Goal: Task Accomplishment & Management: Use online tool/utility

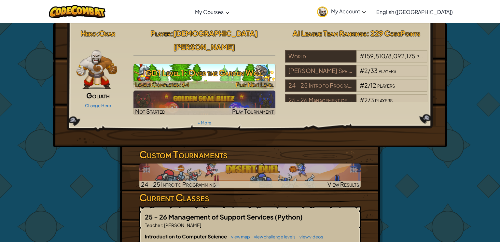
click at [221, 81] on div at bounding box center [204, 84] width 142 height 7
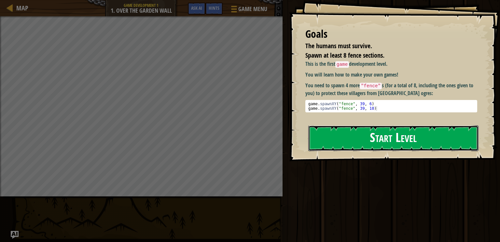
click at [350, 134] on button "Start Level" at bounding box center [393, 138] width 170 height 26
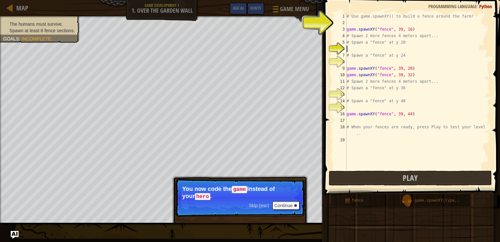
click at [351, 22] on div "# Use game.spawnXY() to build a fence around the farm! game . spawnXY ( "fence"…" at bounding box center [417, 97] width 145 height 169
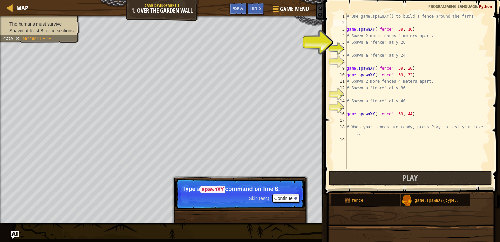
click at [354, 49] on div "# Use game.spawnXY() to build a fence around the farm! game . spawnXY ( "fence"…" at bounding box center [417, 97] width 145 height 169
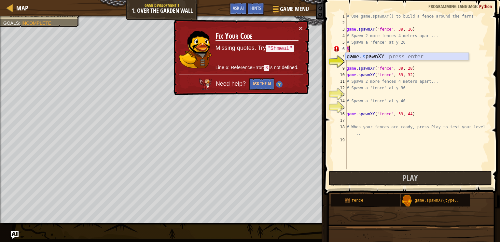
click at [390, 57] on div "game. s pawnXY press enter" at bounding box center [406, 64] width 123 height 23
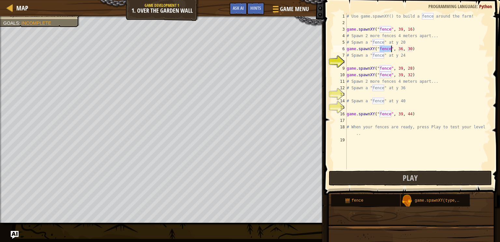
click at [399, 48] on div "# Use game.spawnXY() to build a fence around the farm! game . spawnXY ( "fence"…" at bounding box center [417, 97] width 145 height 169
click at [401, 49] on div "# Use game.spawnXY() to build a fence around the farm! game . spawnXY ( "fence"…" at bounding box center [417, 97] width 145 height 169
click at [402, 49] on div "# Use game.spawnXY() to build a fence around the farm! game . spawnXY ( "fence"…" at bounding box center [417, 97] width 145 height 169
click at [413, 47] on div "# Use game.spawnXY() to build a fence around the farm! game . spawnXY ( "fence"…" at bounding box center [417, 97] width 145 height 169
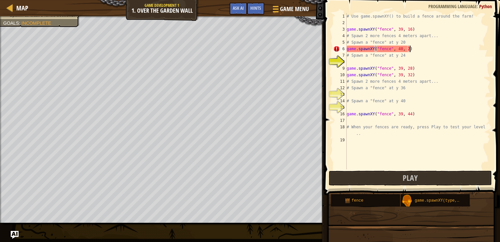
type textarea "game.spawnXY("fence", 40, 22)"
click at [368, 64] on div "# Use game.spawnXY() to build a fence around the farm! game . spawnXY ( "fence"…" at bounding box center [417, 97] width 145 height 169
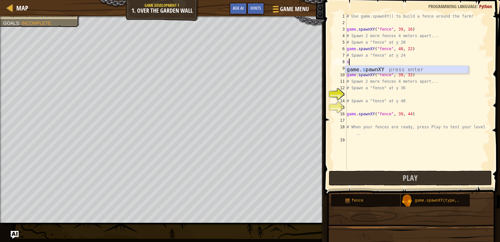
click at [362, 70] on div "game. s pawnXY press enter" at bounding box center [406, 77] width 123 height 23
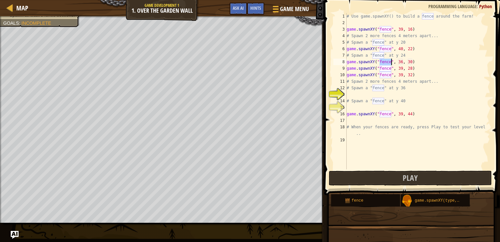
click at [402, 61] on div "# Use game.spawnXY() to build a fence around the farm! game . spawnXY ( "fence"…" at bounding box center [417, 97] width 145 height 169
click at [409, 60] on div "# Use game.spawnXY() to build a fence around the farm! game . spawnXY ( "fence"…" at bounding box center [417, 97] width 145 height 169
type textarea "game.spawnXY("fence", 39, 40)"
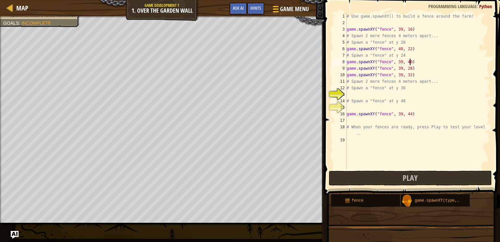
click at [355, 95] on div "# Use game.spawnXY() to build a fence around the farm! game . spawnXY ( "fence"…" at bounding box center [417, 97] width 145 height 169
click at [433, 173] on button "Play" at bounding box center [409, 177] width 163 height 15
click at [351, 96] on div "# Use game.spawnXY() to build a fence around the farm! game . spawnXY ( "fence"…" at bounding box center [417, 97] width 145 height 169
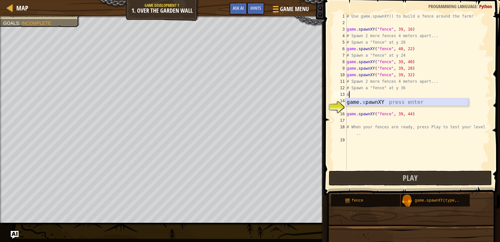
click at [355, 100] on div "game. s pawnXY press enter" at bounding box center [406, 109] width 123 height 23
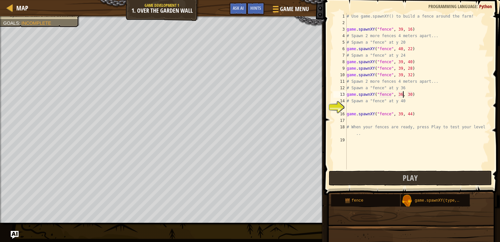
click at [402, 94] on div "# Use game.spawnXY() to build a fence around the farm! game . spawnXY ( "fence"…" at bounding box center [417, 97] width 145 height 169
click at [411, 94] on div "# Use game.spawnXY() to build a fence around the farm! game . spawnXY ( "fence"…" at bounding box center [417, 97] width 145 height 169
type textarea "game.spawnXY("fence", 40, 39)"
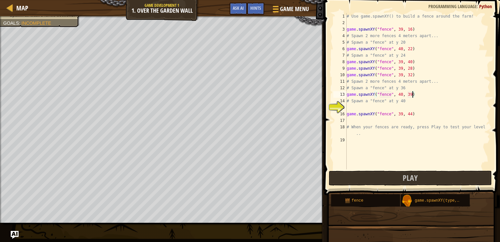
click at [354, 109] on div "# Use game.spawnXY() to build a fence around the farm! game . spawnXY ( "fence"…" at bounding box center [417, 97] width 145 height 169
click at [388, 177] on button "Play" at bounding box center [409, 177] width 163 height 15
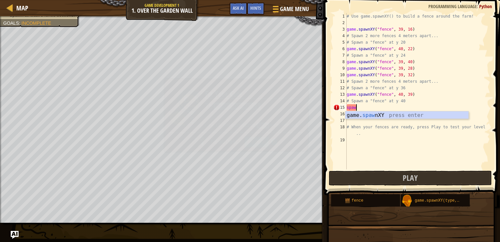
scroll to position [3, 0]
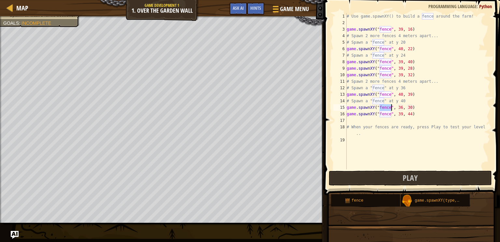
click at [402, 107] on div "# Use game.spawnXY() to build a fence around the farm! game . spawnXY ( "fence"…" at bounding box center [417, 97] width 145 height 169
click at [412, 107] on div "# Use game.spawnXY() to build a fence around the farm! game . spawnXY ( "fence"…" at bounding box center [417, 97] width 145 height 169
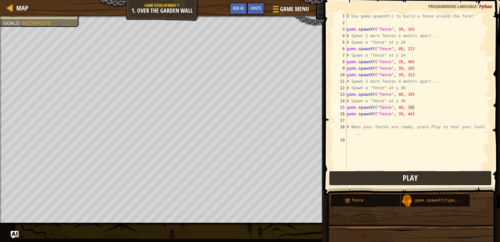
click at [415, 182] on button "Play" at bounding box center [409, 177] width 163 height 15
click at [411, 95] on div "# Use game.spawnXY() to build a fence around the farm! game . spawnXY ( "fence"…" at bounding box center [417, 97] width 145 height 169
click at [410, 61] on div "# Use game.spawnXY() to build a fence around the farm! game . spawnXY ( "fence"…" at bounding box center [417, 97] width 145 height 169
click at [411, 61] on div "# Use game.spawnXY() to build a fence around the farm! game . spawnXY ( "fence"…" at bounding box center [417, 97] width 145 height 169
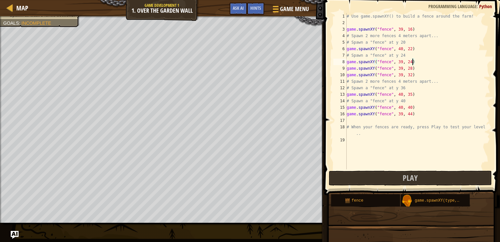
click at [411, 95] on div "# Use game.spawnXY() to build a fence around the farm! game . spawnXY ( "fence"…" at bounding box center [417, 97] width 145 height 169
click at [411, 49] on div "# Use game.spawnXY() to build a fence around the farm! game . spawnXY ( "fence"…" at bounding box center [417, 97] width 145 height 169
type textarea "game.spawnXY("fence", 40, 20)"
click at [390, 179] on button "Play" at bounding box center [409, 177] width 163 height 15
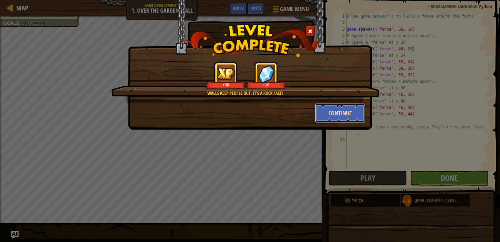
click at [339, 115] on button "Continue" at bounding box center [340, 113] width 50 height 20
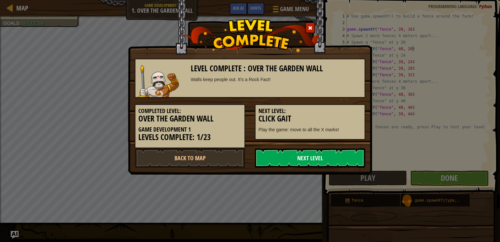
click at [309, 153] on link "Next Level" at bounding box center [310, 158] width 110 height 20
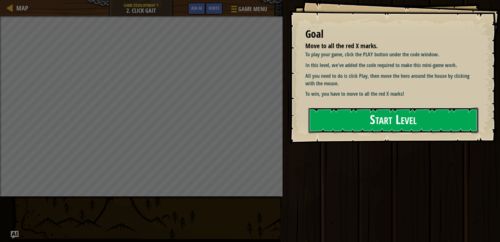
click at [339, 121] on button "Start Level" at bounding box center [393, 120] width 170 height 26
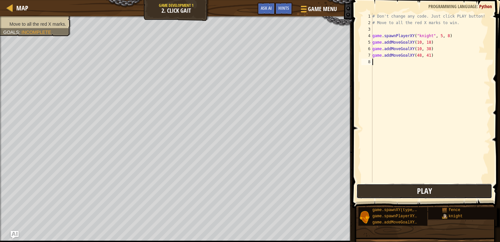
click at [411, 194] on button "Play" at bounding box center [424, 190] width 136 height 15
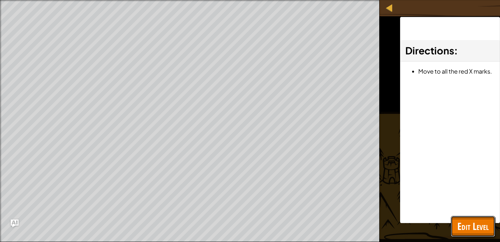
click at [472, 226] on span "Edit Level" at bounding box center [472, 225] width 31 height 13
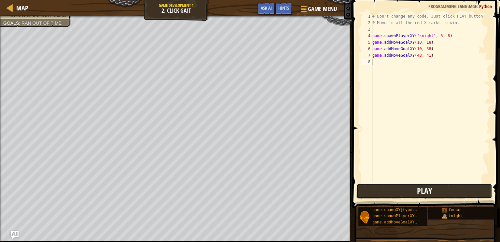
click at [424, 186] on span "Play" at bounding box center [424, 190] width 15 height 10
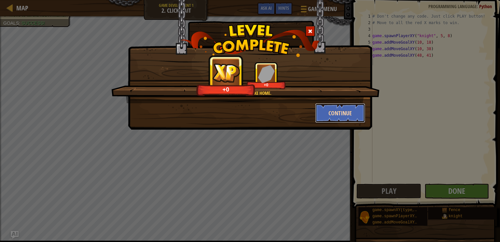
click at [342, 111] on button "Continue" at bounding box center [340, 113] width 50 height 20
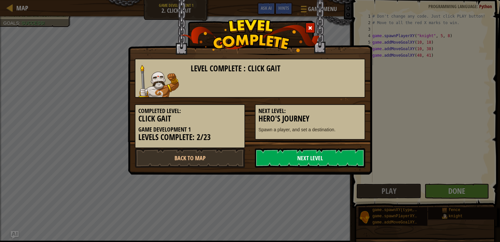
click at [322, 158] on link "Next Level" at bounding box center [310, 158] width 110 height 20
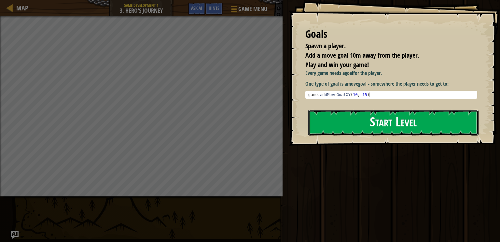
click at [353, 120] on button "Start Level" at bounding box center [393, 123] width 170 height 26
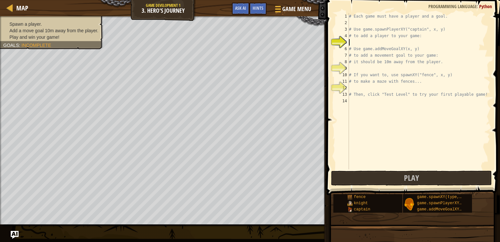
click at [355, 44] on div "# Each game must have a player and a goal. # Use game.spawnPlayerXY("captain", …" at bounding box center [418, 97] width 142 height 169
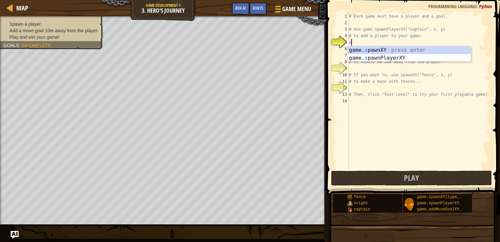
scroll to position [3, 0]
click at [380, 58] on div "game. s pawnXY press enter game. s pawnPlayerXY press enter" at bounding box center [408, 61] width 123 height 31
type textarea "player = game.spawnPlayerXY("captain", 36, 30)"
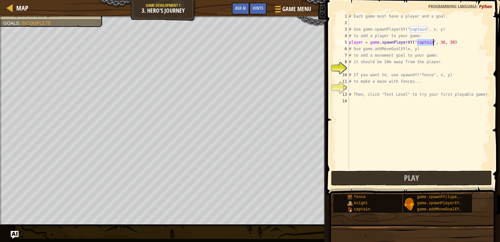
click at [369, 69] on div "# Each game must have a player and a goal. # Use game.spawnPlayerXY("captain", …" at bounding box center [418, 97] width 142 height 169
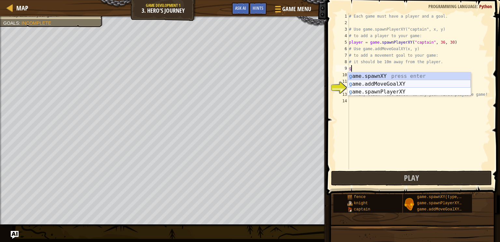
click at [388, 84] on div "g ame.spawnXY press enter g ame.addMoveGoalXY press enter g ame.spawnPlayerXY p…" at bounding box center [408, 91] width 123 height 39
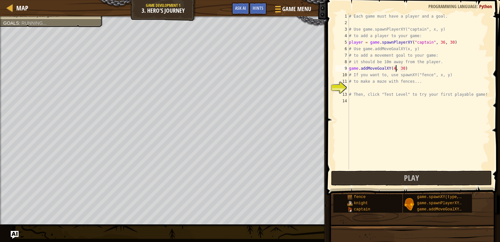
scroll to position [3, 4]
type textarea "game.addMoveGoalXY(46, 30)"
click at [354, 88] on div "# Each game must have a player and a goal. # Use game.spawnPlayerXY("captain", …" at bounding box center [418, 97] width 142 height 169
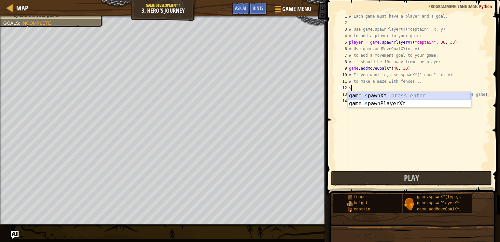
click at [390, 96] on div "game. s pawnXY press enter game. s pawnPlayerXY press enter" at bounding box center [408, 107] width 123 height 31
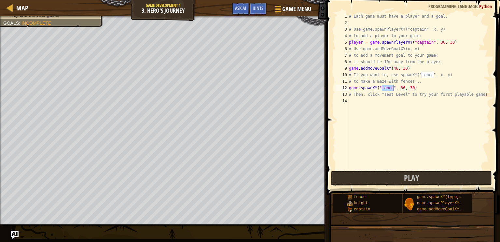
click at [405, 87] on div "# Each game must have a player and a goal. # Use game.spawnPlayerXY("captain", …" at bounding box center [418, 97] width 142 height 169
click at [414, 87] on div "# Each game must have a player and a goal. # Use game.spawnPlayerXY("captain", …" at bounding box center [418, 97] width 142 height 169
type textarea "game.spawnXY("fence", 44, 35)"
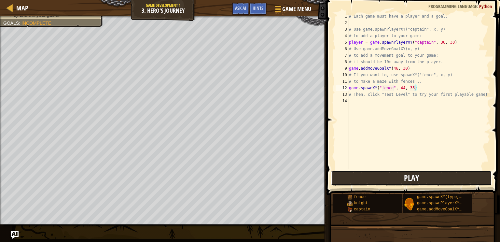
click at [386, 178] on button "Play" at bounding box center [411, 177] width 161 height 15
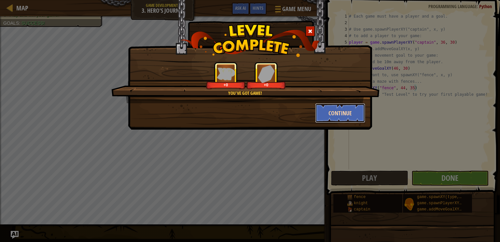
click at [341, 118] on button "Continue" at bounding box center [340, 113] width 50 height 20
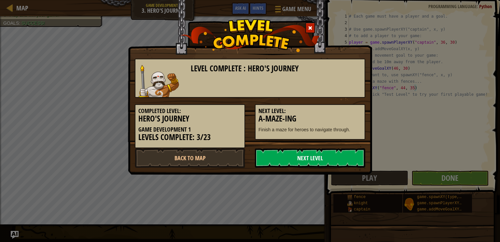
click at [329, 161] on link "Next Level" at bounding box center [310, 158] width 110 height 20
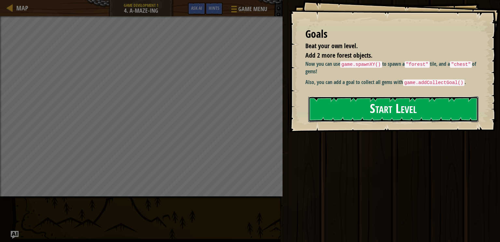
click at [383, 106] on button "Start Level" at bounding box center [393, 109] width 170 height 26
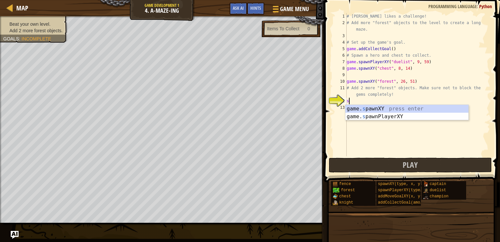
scroll to position [3, 0]
click at [395, 116] on div "game. s pawnXY press enter game. s pawnPlayerXY press enter" at bounding box center [406, 120] width 123 height 31
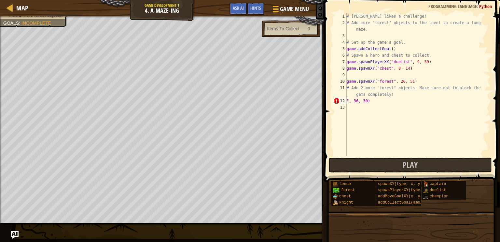
click at [381, 103] on div "# [PERSON_NAME] likes a challenge! # Add more "forest" objects to the level to …" at bounding box center [417, 91] width 145 height 156
type textarea """
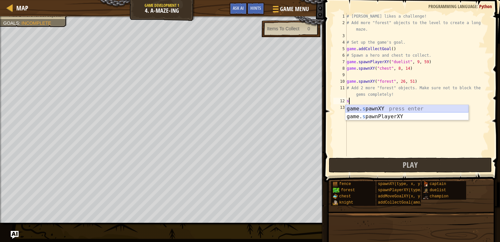
click at [380, 108] on div "game. s pawnXY press enter game. s pawnPlayerXY press enter" at bounding box center [406, 120] width 123 height 31
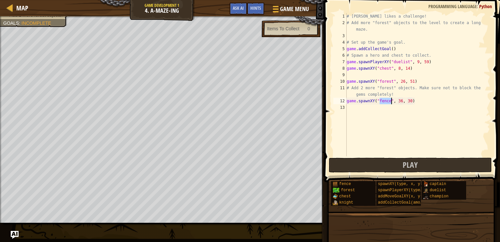
click at [402, 101] on div "# [PERSON_NAME] likes a challenge! # Add more "forest" objects to the level to …" at bounding box center [417, 91] width 145 height 156
click at [391, 101] on div "# [PERSON_NAME] likes a challenge! # Add more "forest" objects to the level to …" at bounding box center [417, 91] width 145 height 156
type textarea "game.spawnXY("forest", 36, 30)"
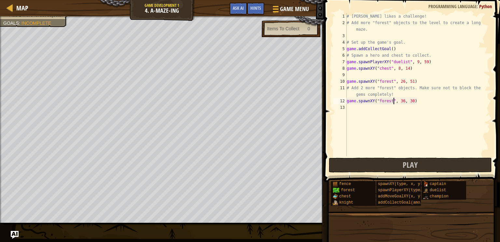
click at [427, 103] on div "# [PERSON_NAME] likes a challenge! # Add more "forest" objects to the level to …" at bounding box center [417, 91] width 145 height 156
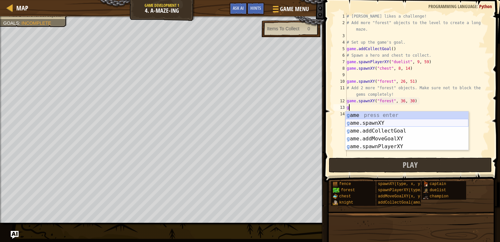
click at [383, 121] on div "g ame press enter g ame.spawnXY press enter g ame.addCollectGoal press enter g …" at bounding box center [406, 138] width 123 height 55
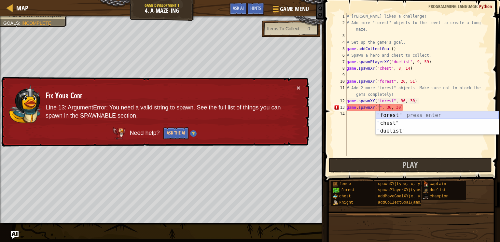
click at [405, 114] on div "" forest" press enter " chest" press enter " duelist" press enter" at bounding box center [436, 130] width 123 height 39
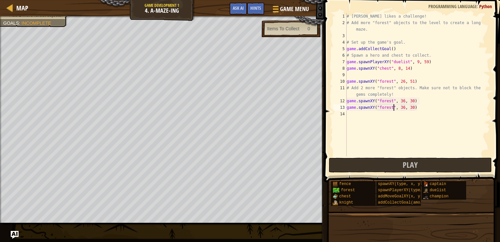
click at [405, 108] on div "# [PERSON_NAME] likes a challenge! # Add more "forest" objects to the level to …" at bounding box center [417, 91] width 145 height 156
click at [414, 108] on div "# [PERSON_NAME] likes a challenge! # Add more "forest" objects to the level to …" at bounding box center [417, 91] width 145 height 156
type textarea "game.spawnXY("forest", 48, 50)"
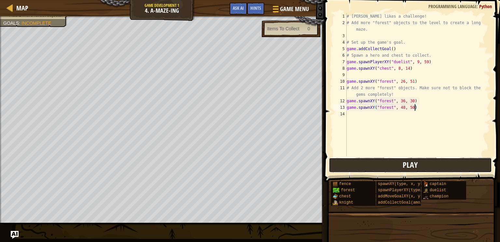
click at [407, 163] on span "Play" at bounding box center [409, 164] width 15 height 10
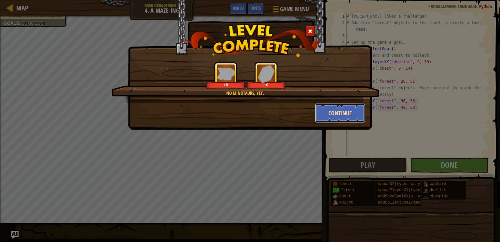
click at [334, 113] on button "Continue" at bounding box center [340, 113] width 50 height 20
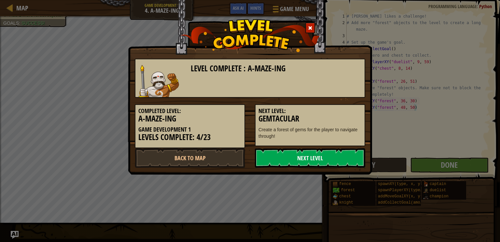
click at [304, 158] on link "Next Level" at bounding box center [310, 158] width 110 height 20
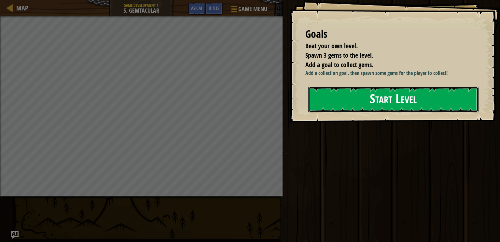
click at [347, 106] on button "Start Level" at bounding box center [393, 100] width 170 height 26
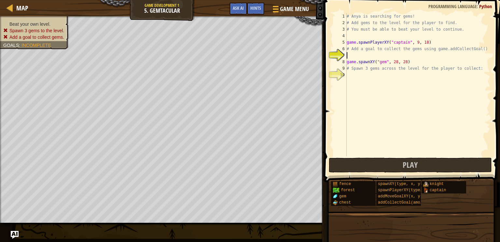
scroll to position [3, 0]
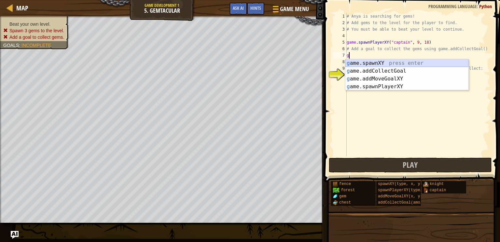
click at [375, 63] on div "g ame.spawnXY press enter g ame.addCollectGoal press enter g ame.addMoveGoalXY …" at bounding box center [406, 82] width 123 height 47
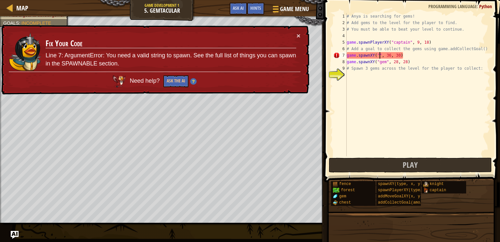
scroll to position [3, 3]
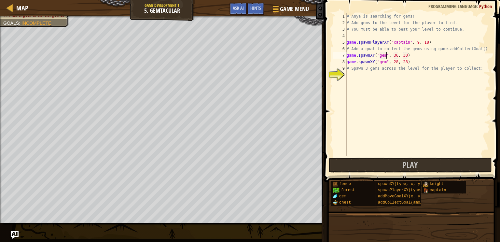
click at [397, 56] on div "# Anya is searching for gems! # Add gems to the level for the player to find. #…" at bounding box center [417, 91] width 145 height 156
click at [407, 57] on div "# Anya is searching for gems! # Add gems to the level for the player to find. #…" at bounding box center [417, 91] width 145 height 156
type textarea "game.spawnXY("gem", 28, 49)"
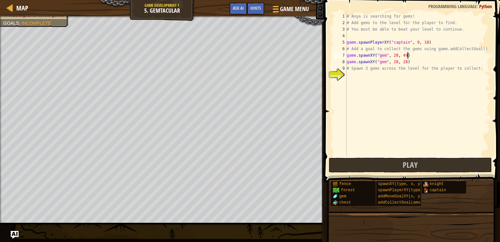
scroll to position [3, 5]
click at [369, 77] on div "# Anya is searching for gems! # Add gems to the level for the player to find. #…" at bounding box center [417, 91] width 145 height 156
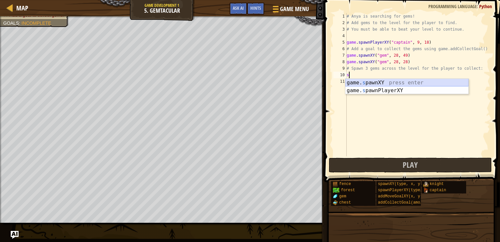
click at [368, 82] on div "game. s pawnXY press enter game. s pawnPlayerXY press enter" at bounding box center [406, 94] width 123 height 31
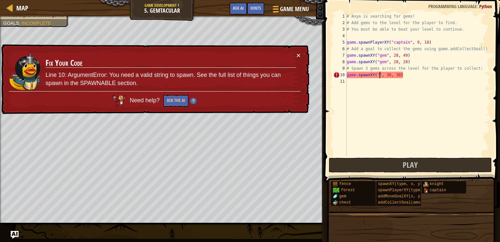
scroll to position [3, 3]
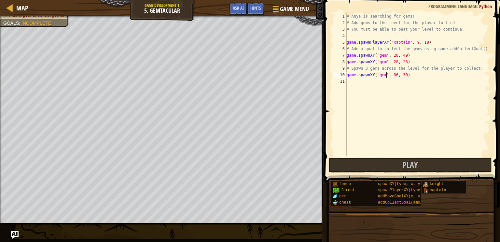
click at [398, 74] on div "# Anya is searching for gems! # Add gems to the level for the player to find. #…" at bounding box center [417, 91] width 145 height 156
type textarea "game.spawnXY("gem", 48, 30)"
click at [421, 165] on button "Play" at bounding box center [409, 164] width 163 height 15
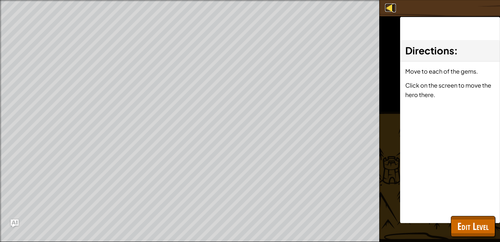
click at [388, 11] on div at bounding box center [389, 8] width 8 height 8
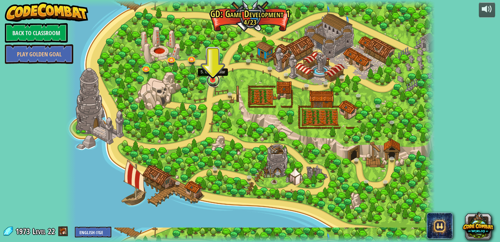
click at [210, 81] on link at bounding box center [213, 80] width 13 height 13
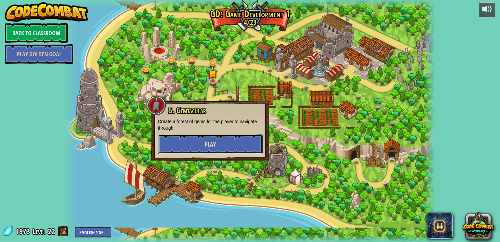
click at [192, 145] on button "Play" at bounding box center [210, 144] width 105 height 20
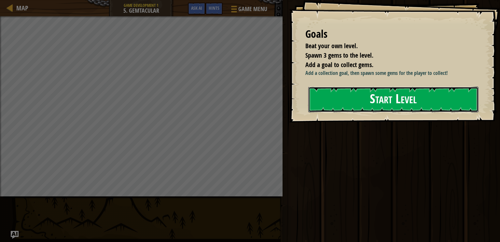
click at [376, 95] on button "Start Level" at bounding box center [393, 100] width 170 height 26
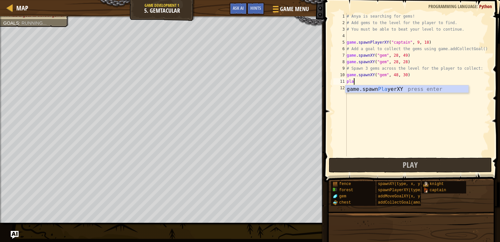
scroll to position [3, 0]
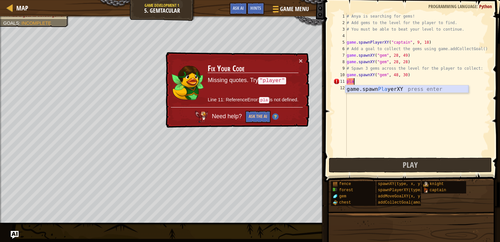
click at [391, 90] on div "game.spawn Pla yerXY press enter" at bounding box center [406, 96] width 123 height 23
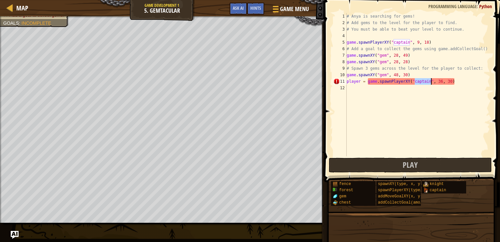
click at [456, 80] on div "# Anya is searching for gems! # Add gems to the level for the player to find. #…" at bounding box center [417, 91] width 145 height 156
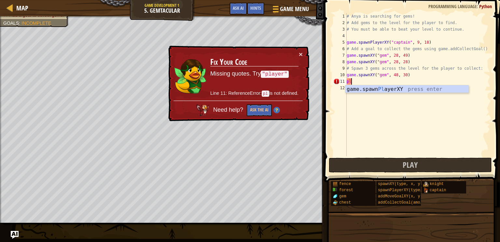
type textarea "p"
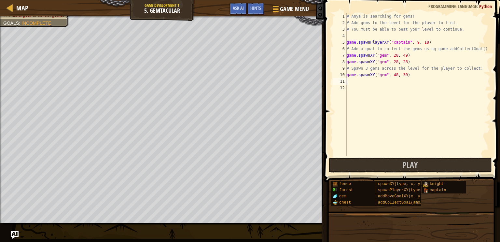
type textarea "a"
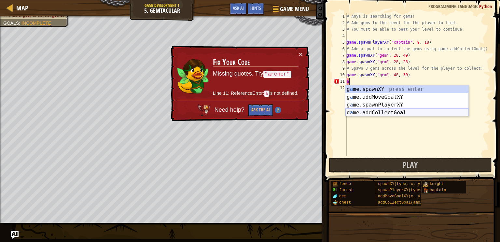
click at [442, 114] on div "g a me.spawnXY press enter g a me.addMoveGoalXY press enter g a me.spawnPlayerX…" at bounding box center [406, 108] width 123 height 47
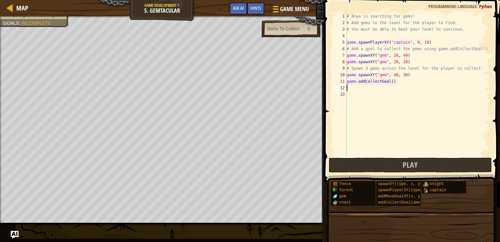
click at [392, 81] on div "# Anya is searching for gems! # Add gems to the level for the player to find. #…" at bounding box center [417, 91] width 145 height 156
click at [395, 81] on div "# Anya is searching for gems! # Add gems to the level for the player to find. #…" at bounding box center [417, 91] width 145 height 156
click at [393, 81] on div "# Anya is searching for gems! # Add gems to the level for the player to find. #…" at bounding box center [417, 91] width 145 height 156
type textarea "game.addCollectGoal(3)"
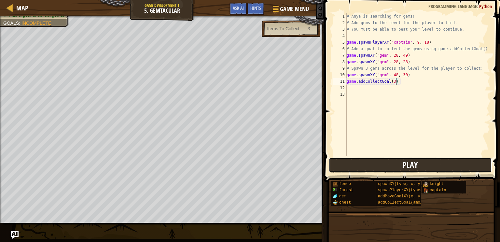
click at [397, 166] on button "Play" at bounding box center [409, 164] width 163 height 15
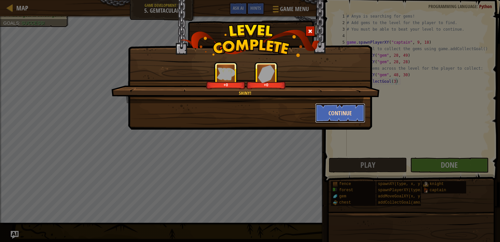
click at [328, 114] on button "Continue" at bounding box center [340, 113] width 50 height 20
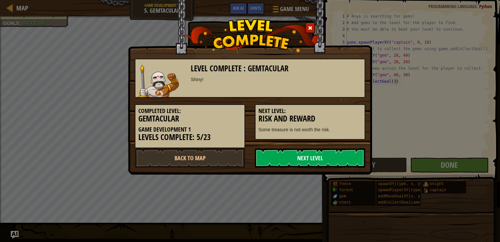
click at [316, 154] on link "Next Level" at bounding box center [310, 158] width 110 height 20
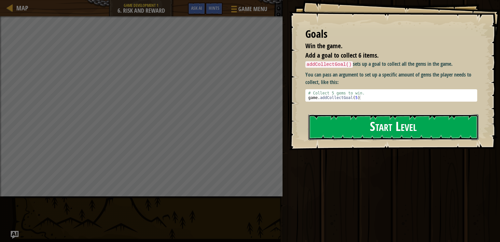
click at [359, 132] on button "Start Level" at bounding box center [393, 127] width 170 height 26
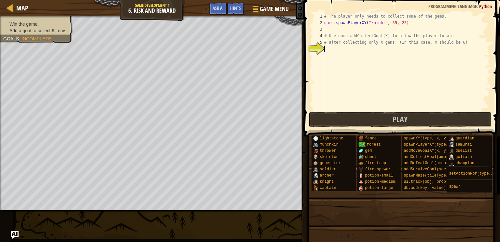
type textarea "a"
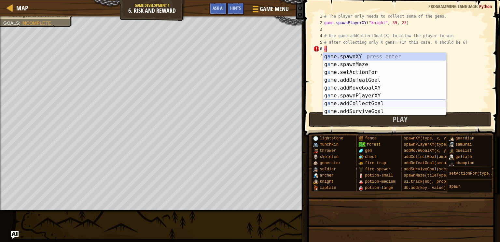
click at [380, 103] on div "g a me.spawnXY press enter g a me.spawnMaze press enter g a me.setActionFor pre…" at bounding box center [384, 92] width 123 height 78
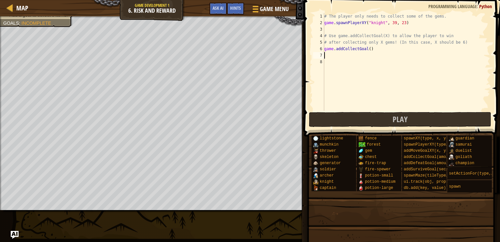
click at [370, 48] on div "# The player only needs to collect some of the gems. game . spawnPlayerXY ( "kn…" at bounding box center [406, 68] width 167 height 111
type textarea "game.addCollectGoal(6)"
click at [368, 119] on button "Play" at bounding box center [400, 119] width 182 height 15
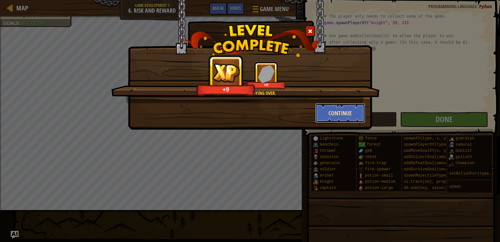
click at [360, 108] on button "Continue" at bounding box center [340, 113] width 50 height 20
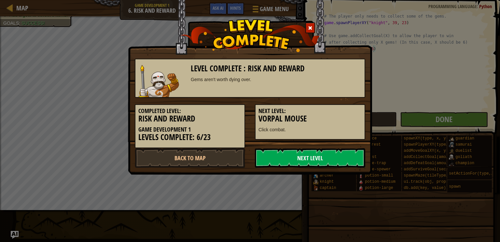
click at [305, 157] on link "Next Level" at bounding box center [310, 158] width 110 height 20
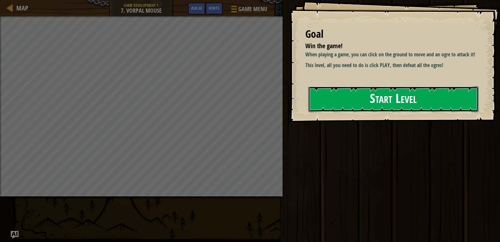
click at [405, 109] on button "Start Level" at bounding box center [393, 99] width 170 height 26
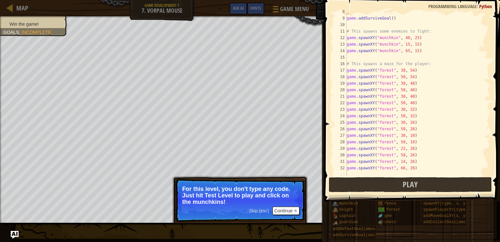
scroll to position [55, 0]
click at [372, 185] on button "Play" at bounding box center [409, 184] width 163 height 15
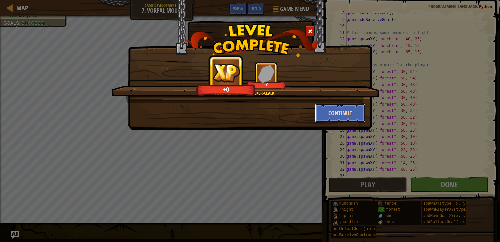
click at [336, 115] on button "Continue" at bounding box center [340, 113] width 50 height 20
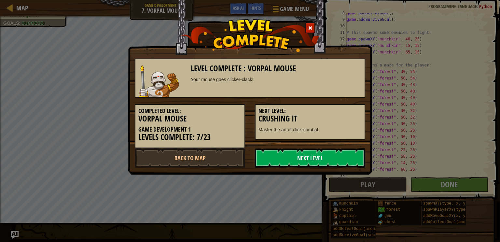
click at [295, 164] on link "Next Level" at bounding box center [310, 158] width 110 height 20
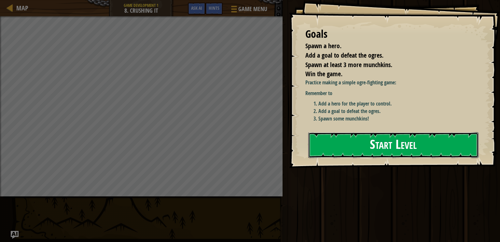
click at [374, 150] on button "Start Level" at bounding box center [393, 145] width 170 height 26
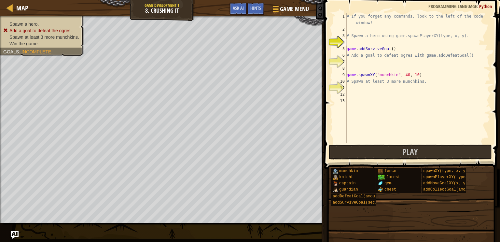
scroll to position [3, 0]
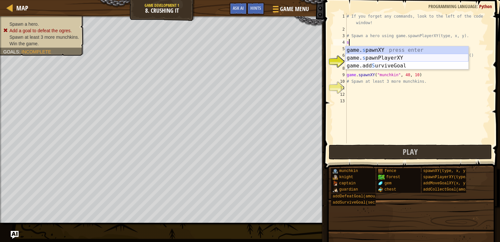
click at [381, 56] on div "game. s pawnXY press enter game. s pawnPlayerXY press enter game.add S urviveGo…" at bounding box center [406, 65] width 123 height 39
type textarea "player = game.spawnPlayerXY("captain", 36, 30)"
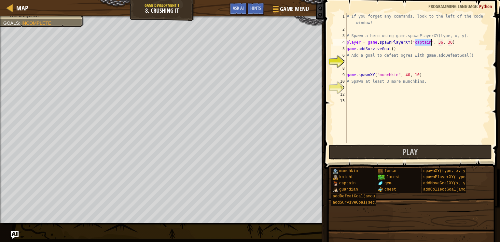
click at [360, 65] on div "# If you forget any commands, look to the left of the code window! # Spawn a he…" at bounding box center [417, 88] width 145 height 150
click at [355, 64] on div "# If you forget any commands, look to the left of the code window! # Spawn a he…" at bounding box center [417, 88] width 145 height 150
type textarea "g"
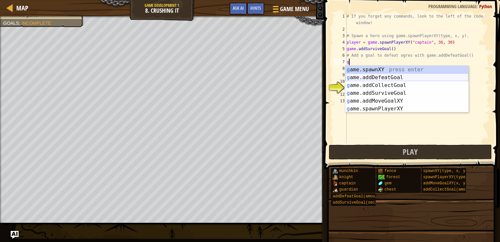
click at [379, 77] on div "g ame.spawnXY press enter g ame.addDefeatGoal press enter g ame.addCollectGoal …" at bounding box center [406, 97] width 123 height 62
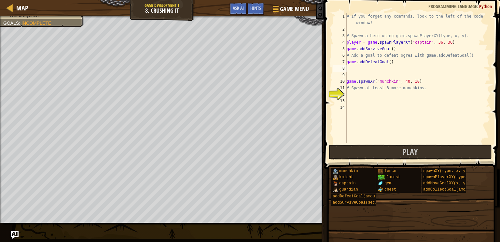
click at [360, 101] on div "# If you forget any commands, look to the left of the code window! # Spawn a he…" at bounding box center [417, 88] width 145 height 150
click at [350, 94] on div "# If you forget any commands, look to the left of the code window! # Spawn a he…" at bounding box center [417, 88] width 145 height 150
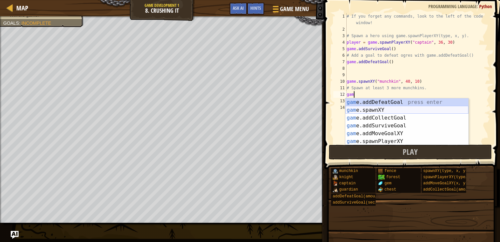
click at [369, 111] on div "gam e.addDefeatGoal press enter gam e.spawnXY press enter gam e.addCollectGoal …" at bounding box center [406, 129] width 123 height 62
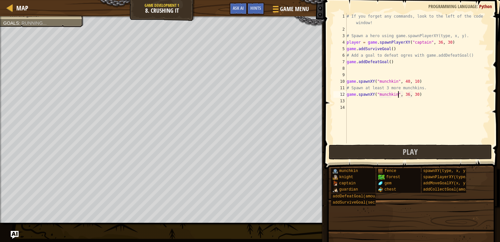
scroll to position [3, 4]
click at [410, 94] on div "# If you forget any commands, look to the left of the code window! # Spawn a he…" at bounding box center [417, 88] width 145 height 150
click at [419, 94] on div "# If you forget any commands, look to the left of the code window! # Spawn a he…" at bounding box center [417, 88] width 145 height 150
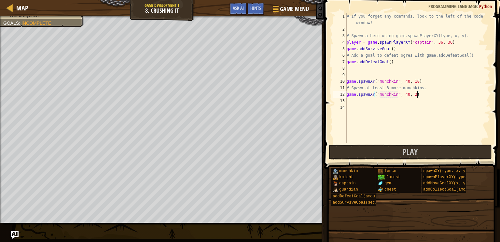
type textarea "game.spawnXY("munchkin", 40, 20)"
click at [435, 98] on div "# If you forget any commands, look to the left of the code window! # Spawn a he…" at bounding box center [417, 88] width 145 height 150
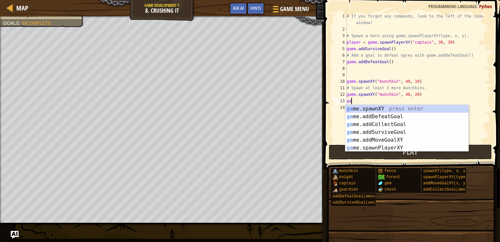
scroll to position [3, 0]
click at [387, 115] on div "gam e.addDefeatGoal press enter gam e.spawnXY press enter gam e.addCollectGoal …" at bounding box center [406, 136] width 123 height 62
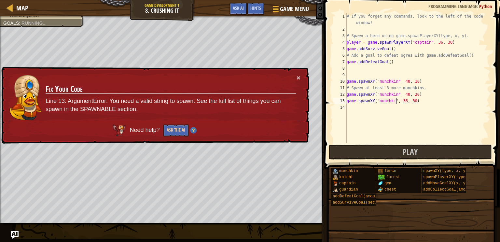
scroll to position [3, 4]
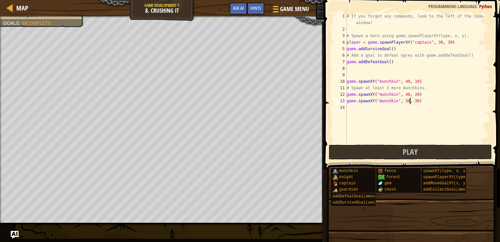
click at [408, 102] on div "# If you forget any commands, look to the left of the code window! # Spawn a he…" at bounding box center [417, 88] width 145 height 150
click at [399, 157] on button "Play" at bounding box center [409, 151] width 163 height 15
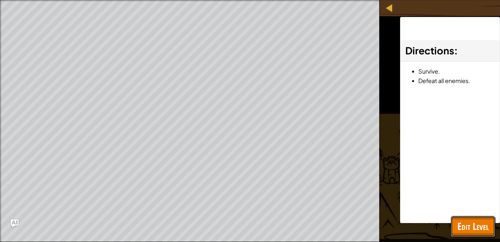
click at [475, 232] on span "Edit Level" at bounding box center [472, 225] width 31 height 13
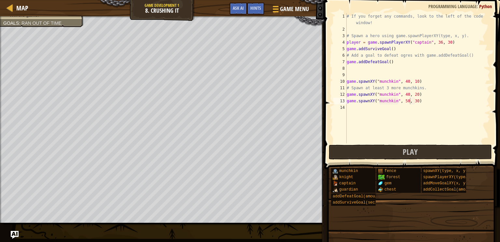
click at [391, 62] on div "# If you forget any commands, look to the left of the code window! # Spawn a he…" at bounding box center [417, 88] width 145 height 150
click at [392, 48] on div "# If you forget any commands, look to the left of the code window! # Spawn a he…" at bounding box center [417, 88] width 145 height 150
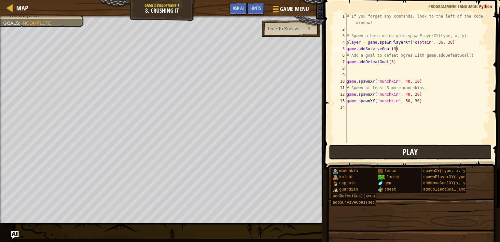
click at [401, 153] on button "Play" at bounding box center [409, 151] width 163 height 15
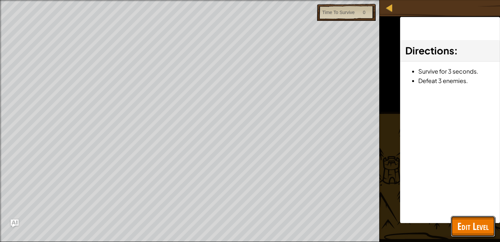
click at [457, 220] on span "Edit Level" at bounding box center [472, 225] width 31 height 13
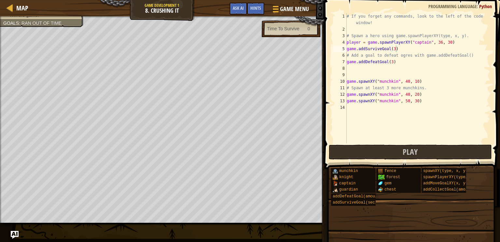
click at [400, 63] on div "# If you forget any commands, look to the left of the code window! # Spawn a he…" at bounding box center [417, 88] width 145 height 150
click at [396, 49] on div "# If you forget any commands, look to the left of the code window! # Spawn a he…" at bounding box center [417, 88] width 145 height 150
click at [385, 156] on button "Play" at bounding box center [409, 151] width 163 height 15
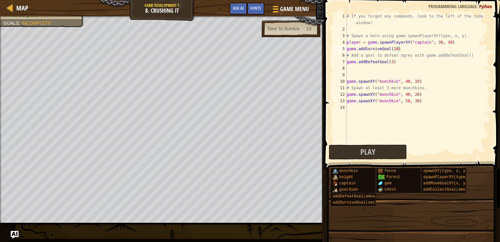
click at [427, 101] on div "# If you forget any commands, look to the left of the code window! # Spawn a he…" at bounding box center [417, 88] width 145 height 150
type textarea "game.spawnXY("munchkin", 50, 30)"
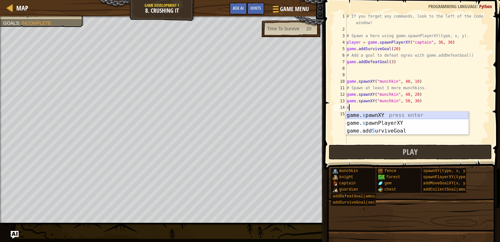
click at [411, 116] on div "game. s pawnXY press enter game. s pawnPlayerXY press enter game.add S urviveGo…" at bounding box center [406, 130] width 123 height 39
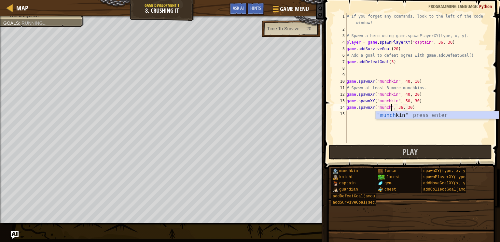
scroll to position [3, 4]
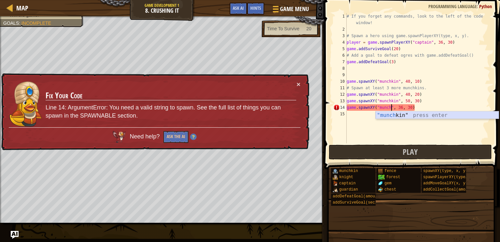
click at [399, 114] on div ""[PERSON_NAME]" press enter" at bounding box center [436, 122] width 123 height 23
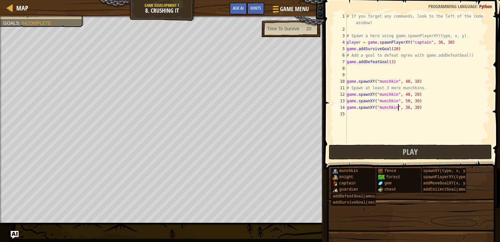
click at [409, 108] on div "# If you forget any commands, look to the left of the code window! # Spawn a he…" at bounding box center [417, 88] width 145 height 150
type textarea "game.spawnXY("munchkin", 41, 30)"
click at [415, 153] on span "Play" at bounding box center [409, 151] width 15 height 10
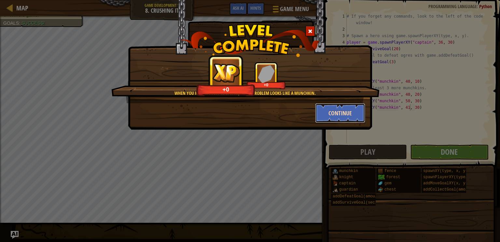
click at [348, 112] on button "Continue" at bounding box center [340, 113] width 50 height 20
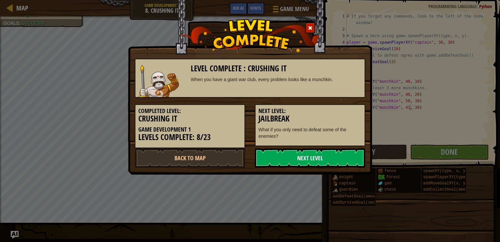
click at [272, 152] on link "Next Level" at bounding box center [310, 158] width 110 height 20
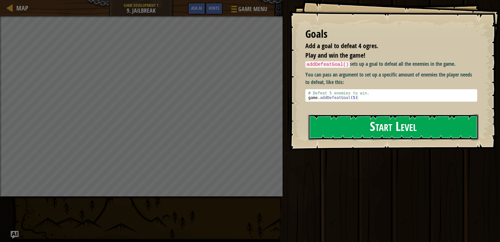
click at [360, 124] on button "Start Level" at bounding box center [393, 127] width 170 height 26
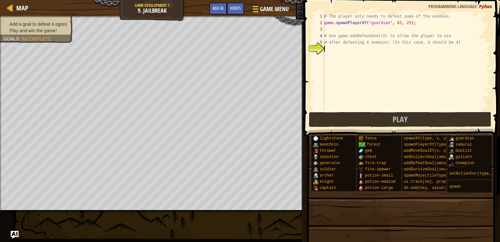
type textarea "a"
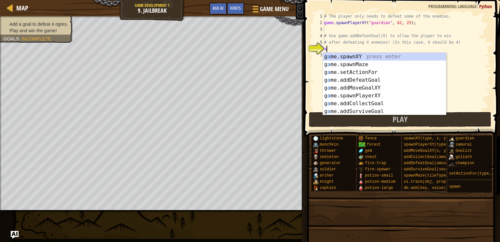
scroll to position [3, 0]
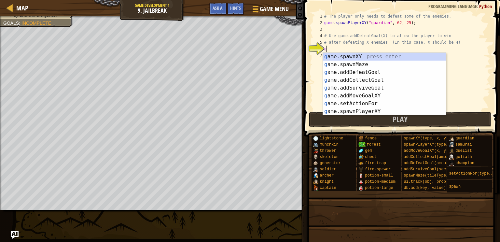
type textarea "ga"
click at [345, 60] on div "ga me.spawnXY press enter ga me.addDefeatGoal press enter ga me.spawnMaze press…" at bounding box center [384, 92] width 123 height 78
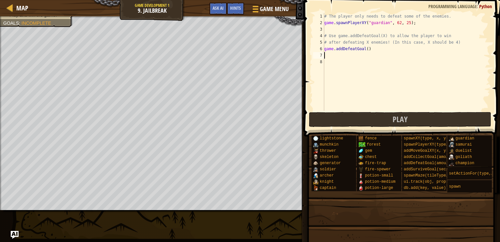
click at [369, 48] on div "# The player only needs to defeat some of the enemies. game . spawnPlayerXY ( "…" at bounding box center [406, 68] width 167 height 111
type textarea "game.addDefeatGoal(4)"
click at [388, 121] on button "Play" at bounding box center [400, 119] width 182 height 15
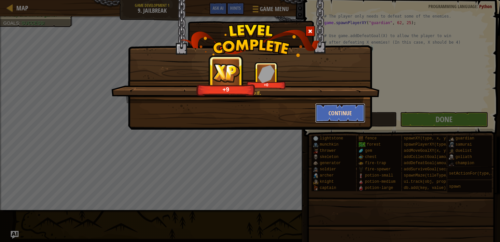
click at [345, 118] on button "Continue" at bounding box center [340, 113] width 50 height 20
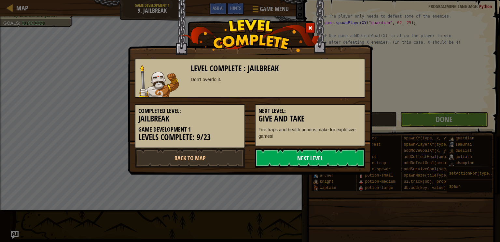
click at [312, 160] on link "Next Level" at bounding box center [310, 158] width 110 height 20
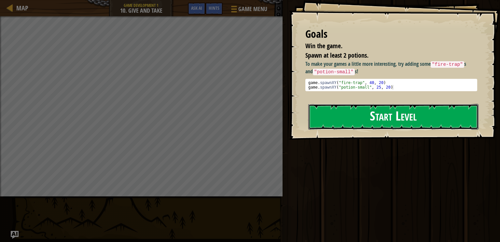
click at [339, 118] on button "Start Level" at bounding box center [393, 117] width 170 height 26
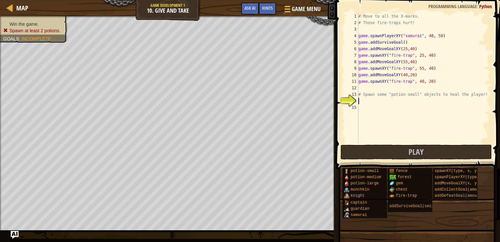
scroll to position [3, 0]
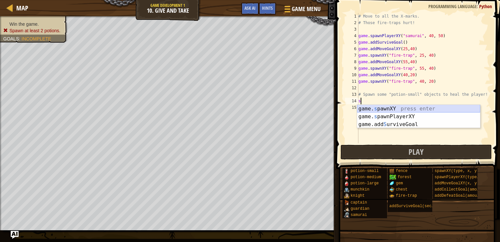
click at [370, 108] on div "game. s pawnXY press enter game. s pawnPlayerXY press enter game.add S urviveGo…" at bounding box center [418, 124] width 123 height 39
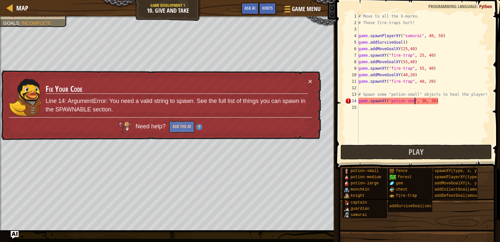
scroll to position [3, 5]
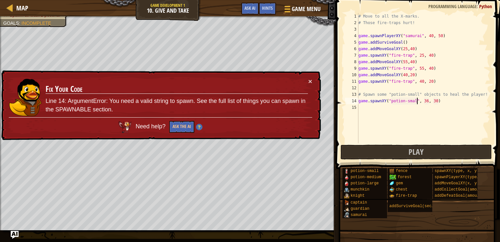
type textarea "game.spawnXY("potion-small", 36, 30)"
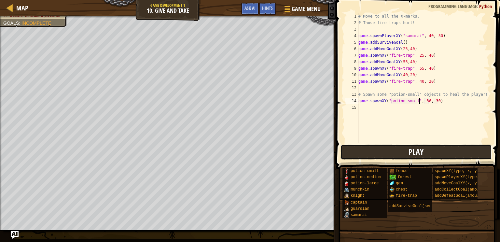
click at [390, 155] on button "Play" at bounding box center [416, 151] width 152 height 15
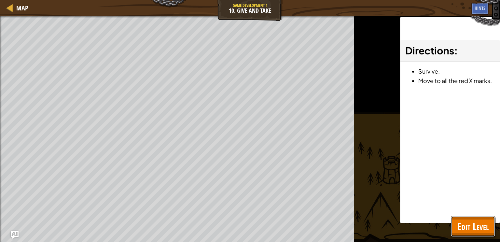
click at [483, 229] on span "Edit Level" at bounding box center [472, 225] width 31 height 13
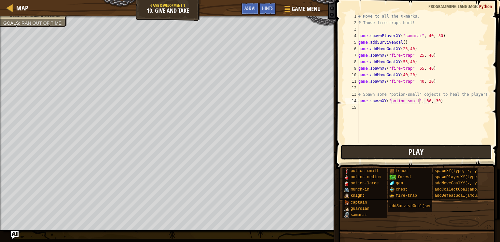
click at [372, 152] on button "Play" at bounding box center [416, 151] width 152 height 15
click at [450, 102] on div "# Move to all the X-marks. # Those fire-traps hurt! game . spawnPlayerXY ( "sam…" at bounding box center [423, 84] width 133 height 143
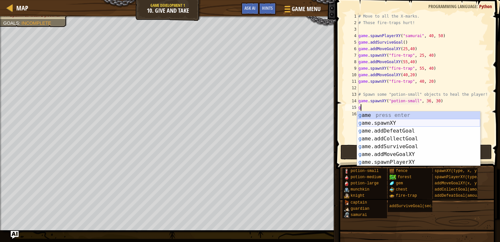
click at [403, 123] on div "g ame press enter g ame.spawnXY press enter g ame.addDefeatGoal press enter g a…" at bounding box center [418, 146] width 123 height 70
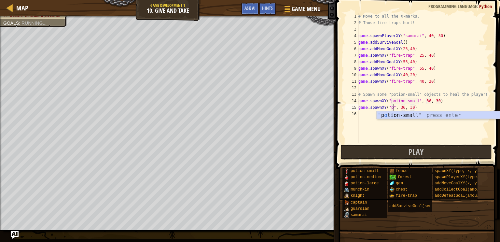
scroll to position [3, 3]
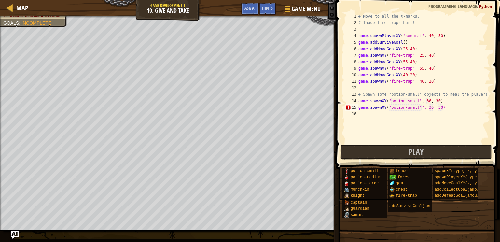
click at [433, 108] on div "# Move to all the X-marks. # Those fire-traps hurt! game . spawnPlayerXY ( "sam…" at bounding box center [423, 84] width 133 height 143
click at [442, 108] on div "# Move to all the X-marks. # Those fire-traps hurt! game . spawnPlayerXY ( "sam…" at bounding box center [423, 84] width 133 height 143
click at [424, 107] on div "# Move to all the X-marks. # Those fire-traps hurt! game . spawnPlayerXY ( "sam…" at bounding box center [423, 84] width 133 height 143
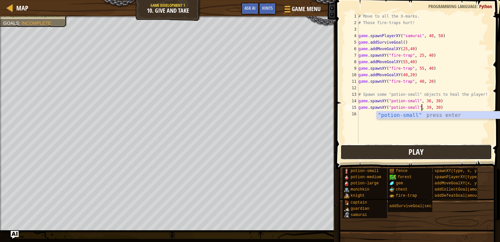
click at [375, 148] on button "Play" at bounding box center [416, 151] width 152 height 15
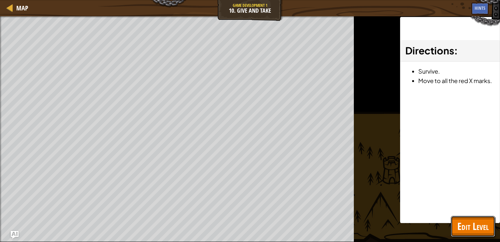
click at [460, 225] on span "Edit Level" at bounding box center [472, 225] width 31 height 13
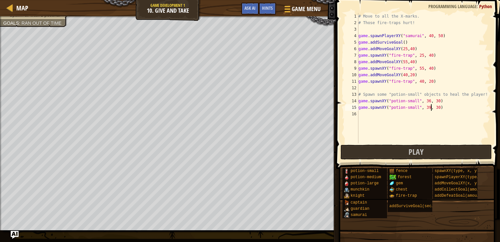
click at [430, 107] on div "# Move to all the X-marks. # Those fire-traps hurt! game . spawnPlayerXY ( "sam…" at bounding box center [423, 84] width 133 height 143
click at [440, 108] on div "# Move to all the X-marks. # Those fire-traps hurt! game . spawnPlayerXY ( "sam…" at bounding box center [423, 84] width 133 height 143
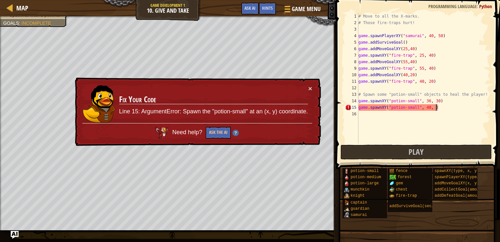
click at [431, 108] on div "# Move to all the X-marks. # Those fire-traps hurt! game . spawnPlayerXY ( "sam…" at bounding box center [423, 84] width 133 height 143
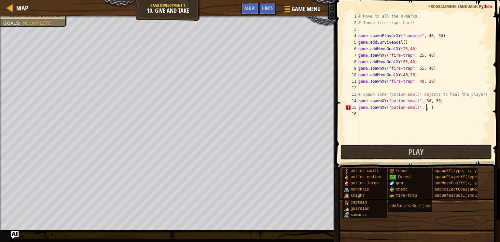
scroll to position [3, 6]
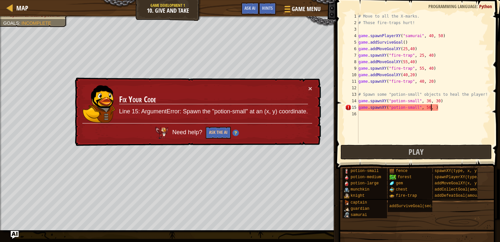
click at [434, 109] on div "# Move to all the X-marks. # Those fire-traps hurt! game . spawnPlayerXY ( "sam…" at bounding box center [423, 84] width 133 height 143
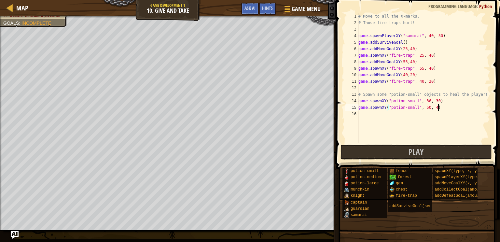
scroll to position [3, 7]
type textarea "game.spawnXY("potion-small", 50, 40)"
click at [370, 154] on button "Play" at bounding box center [416, 151] width 152 height 15
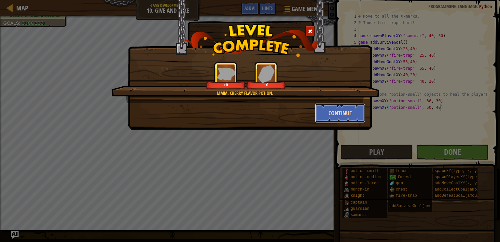
click at [332, 116] on button "Continue" at bounding box center [340, 113] width 50 height 20
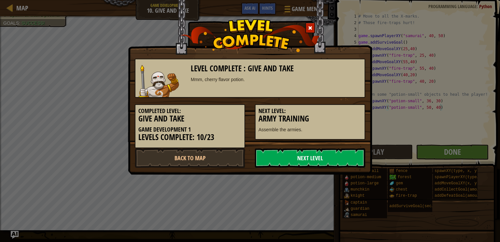
click at [303, 156] on link "Next Level" at bounding box center [310, 158] width 110 height 20
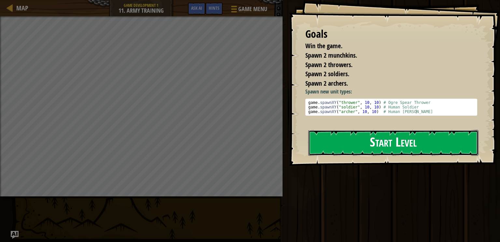
click at [369, 145] on button "Start Level" at bounding box center [393, 143] width 170 height 26
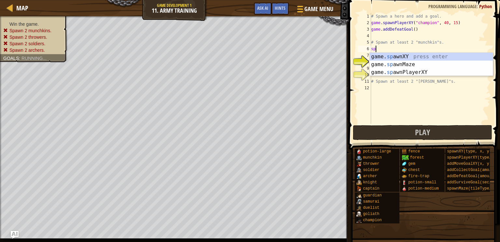
scroll to position [3, 0]
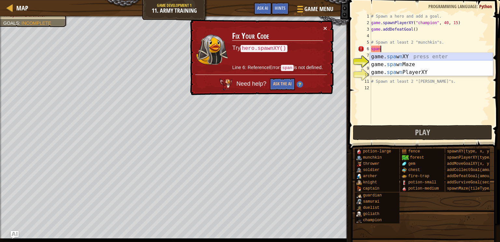
click at [389, 57] on div "game. spa w n XY press enter game. spa w n Maze press enter game. spa w n Playe…" at bounding box center [430, 72] width 123 height 39
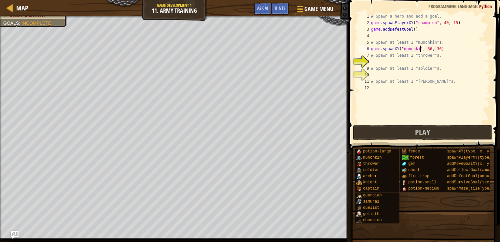
scroll to position [3, 4]
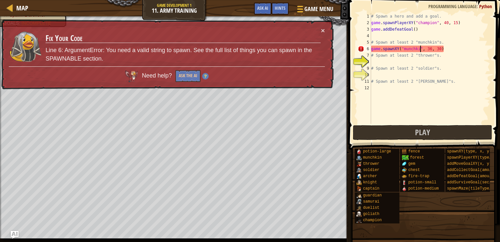
type textarea "game.spawnXY("munchkin", 36, 30)"
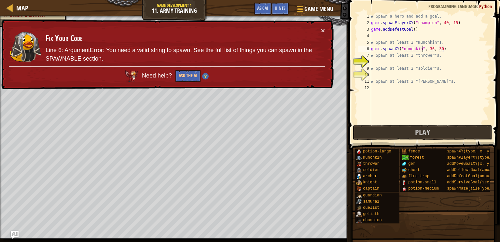
click at [395, 64] on div "# Spawn a hero and add a goal. game . spawnPlayerXY ( "champion" , 40 , 15 ) ga…" at bounding box center [429, 75] width 120 height 124
click at [451, 51] on div "# Spawn a hero and add a goal. game . spawnPlayerXY ( "champion" , 40 , 15 ) ga…" at bounding box center [429, 75] width 120 height 124
type textarea "game.spawnXY("munchkin", 36, 30)"
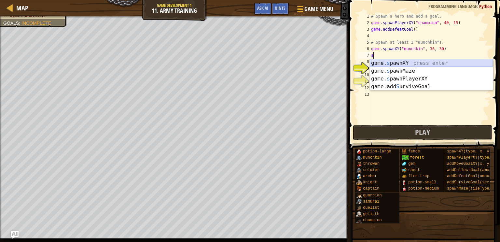
click at [420, 63] on div "game. s pawnXY press enter game. s pawnMaze press enter game. s pawnPlayerXY pr…" at bounding box center [430, 82] width 123 height 47
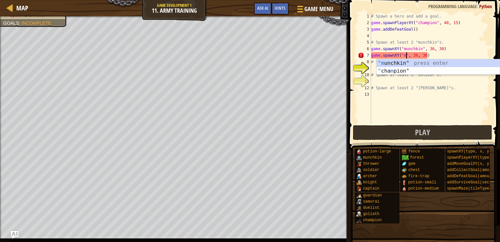
scroll to position [3, 3]
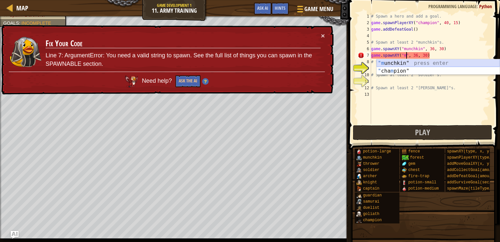
click at [408, 62] on div ""m unchkin" press enter " cha m pion" press enter" at bounding box center [437, 74] width 123 height 31
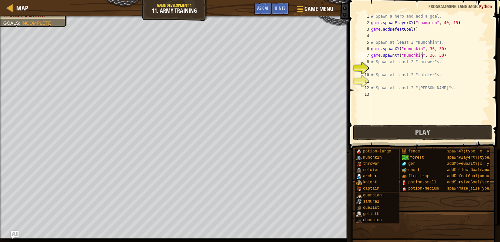
click at [443, 56] on div "# Spawn a hero and add a goal. game . spawnPlayerXY ( "champion" , 40 , 15 ) ga…" at bounding box center [429, 75] width 120 height 124
type textarea "game.spawnXY("munchkin", 36, 40)"
click at [386, 70] on div "# Spawn a hero and add a goal. game . spawnPlayerXY ( "champion" , 40 , 15 ) ga…" at bounding box center [429, 75] width 120 height 124
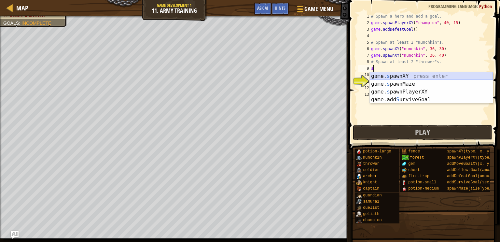
click at [390, 77] on div "game. s pawnXY press enter game. s pawnMaze press enter game. s pawnPlayerXY pr…" at bounding box center [430, 95] width 123 height 47
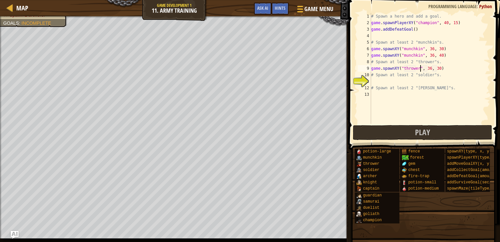
scroll to position [3, 4]
click at [445, 69] on div "# Spawn a hero and add a goal. game . spawnPlayerXY ( "champion" , 40 , 15 ) ga…" at bounding box center [429, 75] width 120 height 124
click at [431, 68] on div "# Spawn a hero and add a goal. game . spawnPlayerXY ( "champion" , 40 , 15 ) ga…" at bounding box center [429, 75] width 120 height 124
type textarea "game.spawnXY("thrower", 46, 30)"
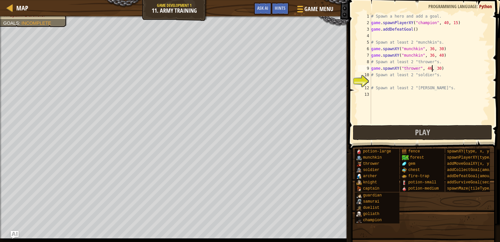
click at [448, 69] on div "# Spawn a hero and add a goal. game . spawnPlayerXY ( "champion" , 40 , 15 ) ga…" at bounding box center [429, 75] width 120 height 124
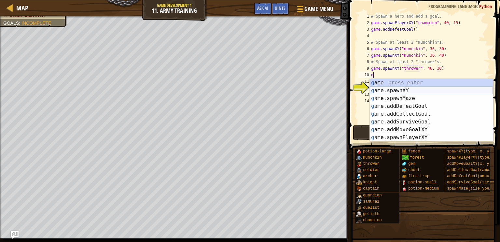
click at [435, 89] on div "g ame press enter g ame.spawnXY press enter g ame.spawnMaze press enter g ame.a…" at bounding box center [430, 118] width 123 height 78
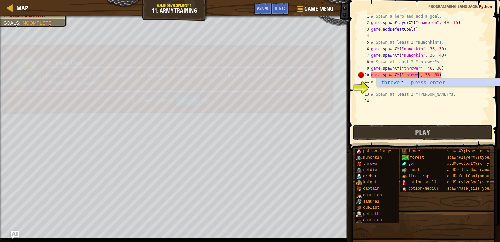
scroll to position [3, 4]
click at [429, 74] on div "# Spawn a hero and add a goal. game . spawnPlayerXY ( "champion" , 40 , 15 ) ga…" at bounding box center [429, 75] width 120 height 124
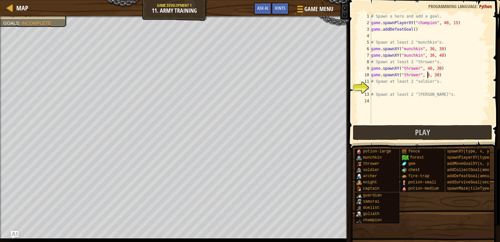
scroll to position [3, 5]
click at [439, 74] on div "# Spawn a hero and add a goal. game . spawnPlayerXY ( "champion" , 40 , 15 ) ga…" at bounding box center [429, 75] width 120 height 124
click at [441, 75] on div "# Spawn a hero and add a goal. game . spawnPlayerXY ( "champion" , 40 , 15 ) ga…" at bounding box center [429, 75] width 120 height 124
type textarea "game.spawnXY("thrower", 46, 42)"
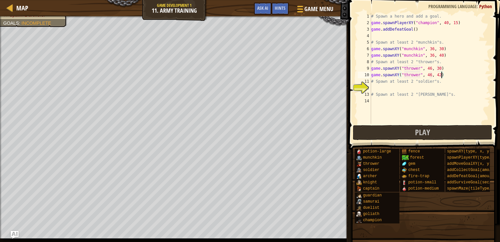
click at [380, 89] on div "# Spawn a hero and add a goal. game . spawnPlayerXY ( "champion" , 40 , 15 ) ga…" at bounding box center [429, 75] width 120 height 124
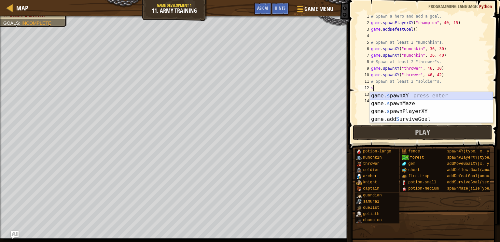
click at [387, 96] on div "game. s pawnXY press enter game. s pawnMaze press enter game. s pawnPlayerXY pr…" at bounding box center [430, 115] width 123 height 47
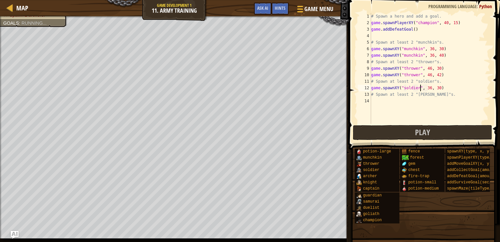
scroll to position [3, 4]
click at [431, 87] on div "# Spawn a hero and add a goal. game . spawnPlayerXY ( "champion" , 40 , 15 ) ga…" at bounding box center [429, 75] width 120 height 124
type textarea "game.spawnXY("soldier", 29, 30)"
click at [448, 87] on div "# Spawn a hero and add a goal. game . spawnPlayerXY ( "champion" , 40 , 15 ) ga…" at bounding box center [429, 75] width 120 height 124
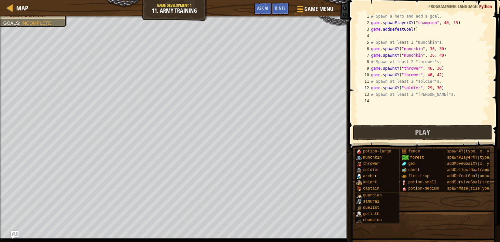
scroll to position [3, 0]
type textarea "b"
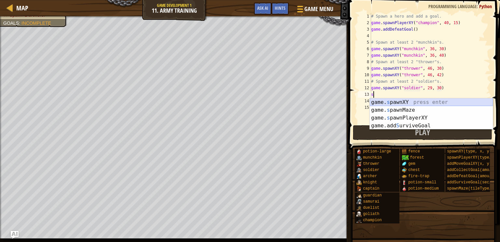
click at [439, 100] on div "game. s pawnXY press enter game. s pawnMaze press enter game. s pawnPlayerXY pr…" at bounding box center [430, 121] width 123 height 47
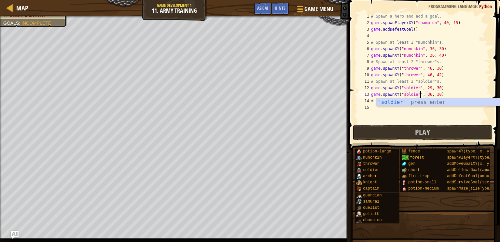
scroll to position [3, 4]
click at [432, 95] on div "# Spawn a hero and add a goal. game . spawnPlayerXY ( "champion" , 40 , 15 ) ga…" at bounding box center [429, 75] width 120 height 124
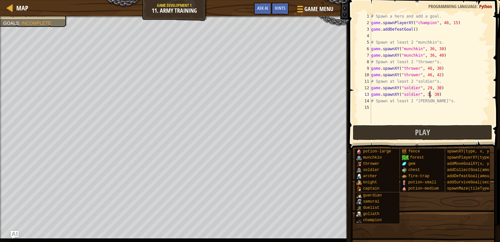
scroll to position [3, 5]
click at [438, 94] on div "# Spawn a hero and add a goal. game . spawnPlayerXY ( "champion" , 40 , 15 ) ga…" at bounding box center [429, 75] width 120 height 124
type textarea "game.spawnXY("soldier", 39, 40)"
click at [447, 108] on div "# Spawn a hero and add a goal. game . spawnPlayerXY ( "champion" , 40 , 15 ) ga…" at bounding box center [429, 75] width 120 height 124
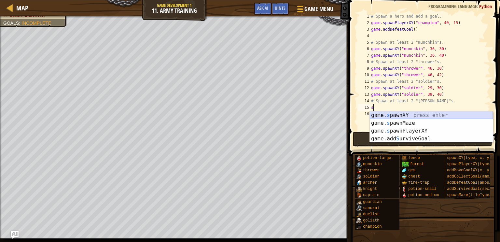
click at [412, 113] on div "game. s pawnXY press enter game. s pawnMaze press enter game. s pawnPlayerXY pr…" at bounding box center [430, 134] width 123 height 47
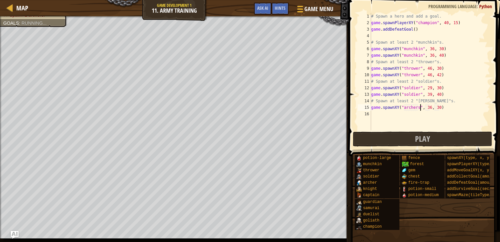
scroll to position [3, 4]
click at [430, 107] on div "# Spawn a hero and add a goal. game . spawnPlayerXY ( "champion" , 40 , 15 ) ga…" at bounding box center [429, 78] width 120 height 130
click at [439, 107] on div "# Spawn a hero and add a goal. game . spawnPlayerXY ( "champion" , 40 , 15 ) ga…" at bounding box center [429, 78] width 120 height 130
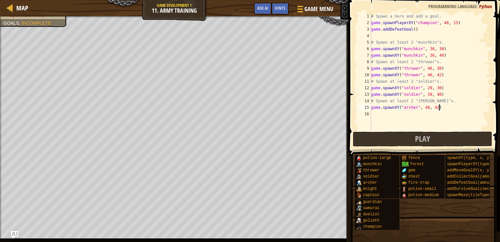
click at [442, 107] on div "# Spawn a hero and add a goal. game . spawnPlayerXY ( "champion" , 40 , 15 ) ga…" at bounding box center [429, 78] width 120 height 130
type textarea "game.spawnXY("[PERSON_NAME]", 48, 50)"
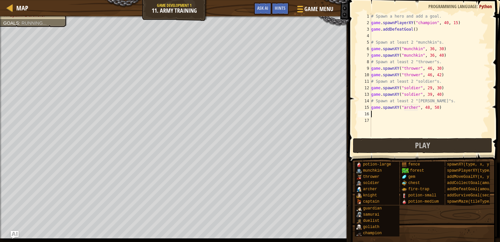
scroll to position [3, 0]
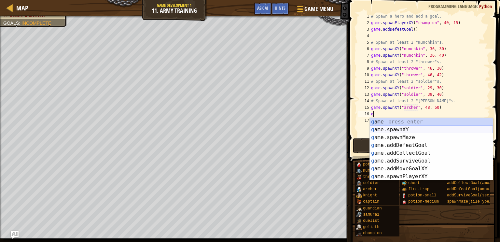
click at [420, 131] on div "g ame press enter g ame.spawnXY press enter g ame.spawnMaze press enter g ame.a…" at bounding box center [430, 157] width 123 height 78
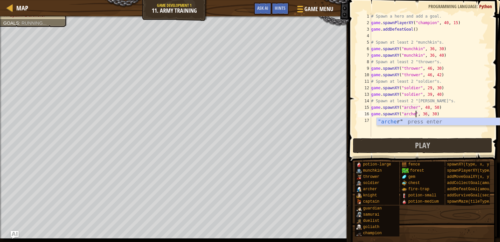
scroll to position [3, 4]
click at [430, 114] on div "# Spawn a hero and add a goal. game . spawnPlayerXY ( "champion" , 40 , 15 ) ga…" at bounding box center [429, 81] width 120 height 137
click at [438, 115] on div "# Spawn a hero and add a goal. game . spawnPlayerXY ( "champion" , 40 , 15 ) ga…" at bounding box center [429, 81] width 120 height 137
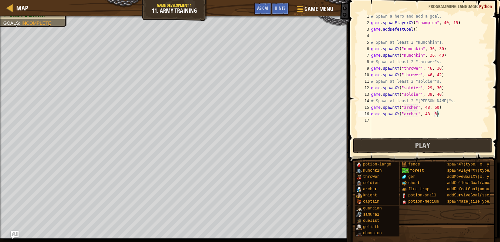
type textarea "game.spawnXY("[PERSON_NAME]", 48, 39)"
click at [450, 148] on button "Play" at bounding box center [422, 145] width 139 height 15
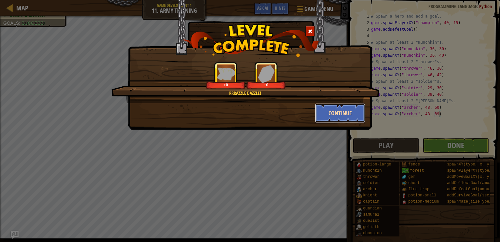
click at [331, 116] on button "Continue" at bounding box center [340, 113] width 50 height 20
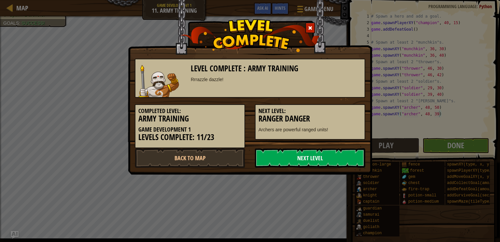
click at [296, 152] on link "Next Level" at bounding box center [310, 158] width 110 height 20
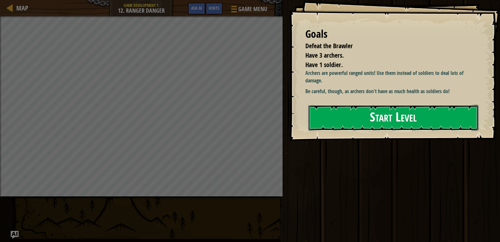
click at [354, 127] on button "Start Level" at bounding box center [393, 118] width 170 height 26
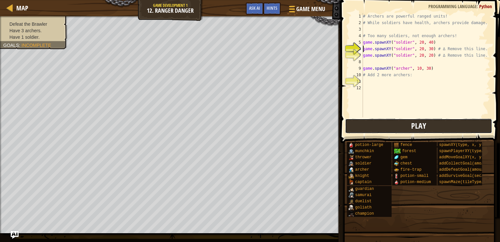
click at [364, 121] on button "Play" at bounding box center [418, 125] width 147 height 15
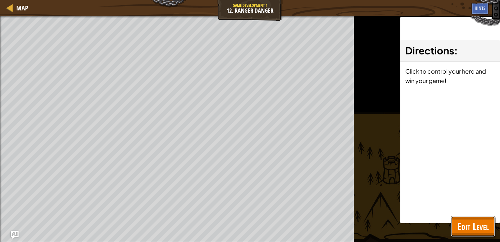
click at [463, 228] on span "Edit Level" at bounding box center [472, 225] width 31 height 13
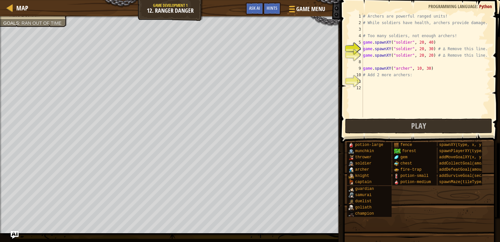
click at [411, 56] on div "# Archers are powerful ranged units! # While soldiers have health, archers prov…" at bounding box center [425, 71] width 128 height 117
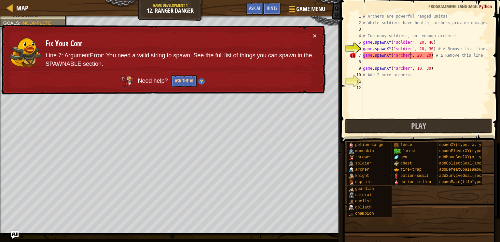
scroll to position [3, 4]
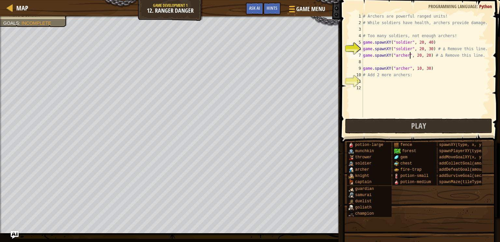
click at [411, 47] on div "# Archers are powerful ranged units! # While soldiers have health, archers prov…" at bounding box center [425, 71] width 128 height 117
click at [410, 42] on div "# Archers are powerful ranged units! # While soldiers have health, archers prov…" at bounding box center [425, 71] width 128 height 117
click at [411, 42] on div "# Archers are powerful ranged units! # While soldiers have health, archers prov…" at bounding box center [425, 71] width 128 height 117
click at [408, 68] on div "# Archers are powerful ranged units! # While soldiers have health, archers prov…" at bounding box center [425, 71] width 128 height 117
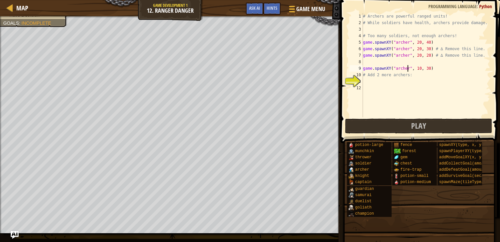
click at [408, 68] on div "# Archers are powerful ranged units! # While soldiers have health, archers prov…" at bounding box center [425, 71] width 128 height 117
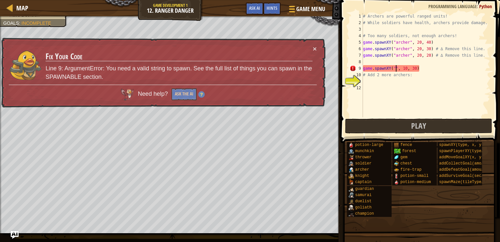
scroll to position [3, 3]
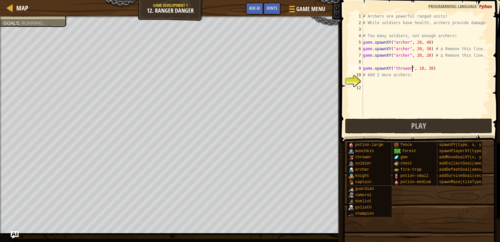
type textarea "game.spawnXY("thrower", 10, 30)"
click at [386, 82] on div "# Archers are powerful ranged units! # While soldiers have health, archers prov…" at bounding box center [425, 71] width 128 height 117
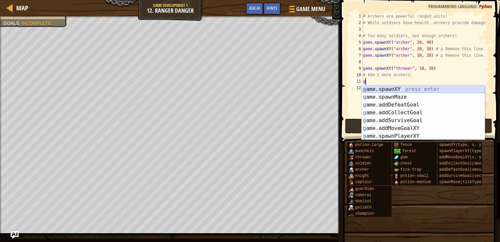
click at [386, 88] on div "g ame.spawnXY press enter g ame.spawnMaze press enter g ame.addDefeatGoal press…" at bounding box center [422, 120] width 123 height 70
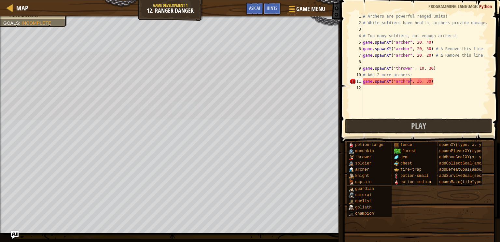
scroll to position [3, 4]
type textarea "game.spawnXY("archer", 36, 30)"
click at [436, 83] on div "# Archers are powerful ranged units! # While soldiers have health, archers prov…" at bounding box center [425, 71] width 128 height 117
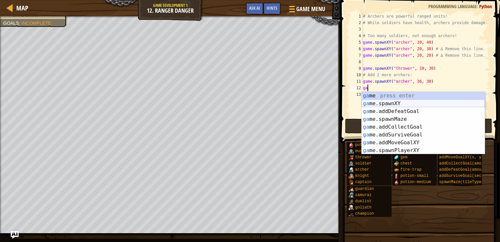
click at [381, 102] on div "ga me press enter ga me.spawnXY press enter ga me.addDefeatGoal press enter ga …" at bounding box center [422, 131] width 123 height 78
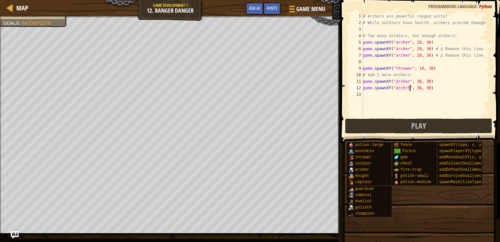
scroll to position [3, 4]
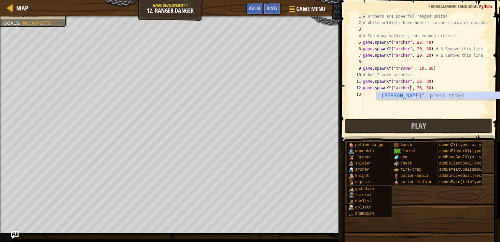
click at [430, 88] on div "# Archers are powerful ranged units! # While soldiers have health, archers prov…" at bounding box center [425, 71] width 128 height 117
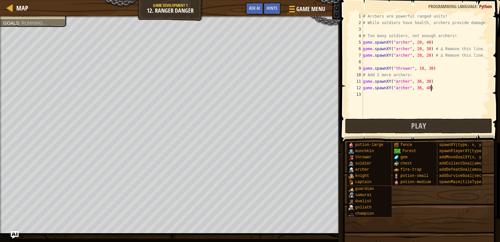
scroll to position [3, 5]
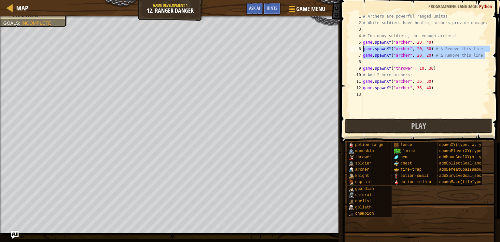
drag, startPoint x: 485, startPoint y: 56, endPoint x: 361, endPoint y: 51, distance: 124.0
click at [361, 51] on div "game.spawnXY("[PERSON_NAME]", 36, 40) 1 2 3 4 5 6 7 8 9 10 11 12 13 # Archers a…" at bounding box center [419, 65] width 142 height 104
type textarea "game.spawnXY("[PERSON_NAME]", 20, 30) # ∆ Remove this line. game.spawnXY("[PERS…"
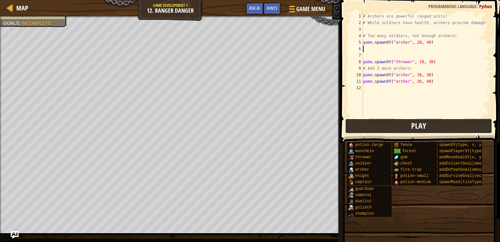
click at [384, 119] on button "Play" at bounding box center [418, 125] width 147 height 15
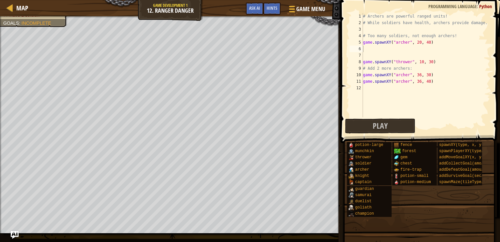
click at [437, 82] on div "# Archers are powerful ranged units! # While soldiers have health, archers prov…" at bounding box center [425, 71] width 128 height 117
type textarea "game.spawnXY("[PERSON_NAME]", 36, 40)"
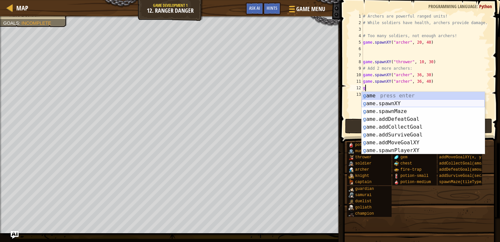
click at [401, 106] on div "g ame press enter g ame.spawnXY press enter g ame.spawnMaze press enter g ame.a…" at bounding box center [422, 131] width 123 height 78
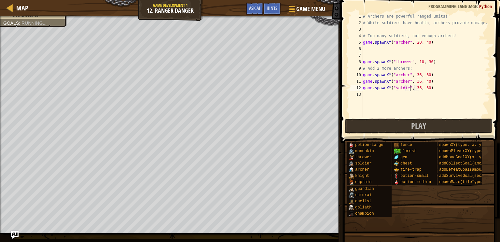
scroll to position [3, 4]
click at [433, 87] on div "# Archers are powerful ranged units! # While soldiers have health, archers prov…" at bounding box center [425, 71] width 128 height 117
type textarea "game.spawnXY("soldier", 36, 48)"
click at [417, 125] on span "Play" at bounding box center [418, 125] width 15 height 10
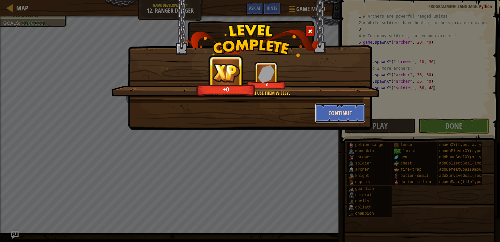
click at [359, 116] on button "Continue" at bounding box center [340, 113] width 50 height 20
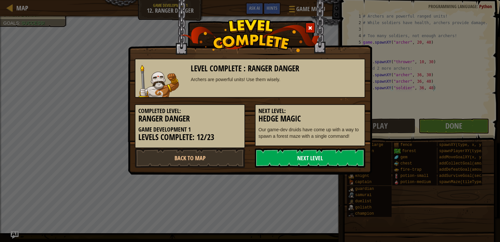
click at [293, 161] on link "Next Level" at bounding box center [310, 158] width 110 height 20
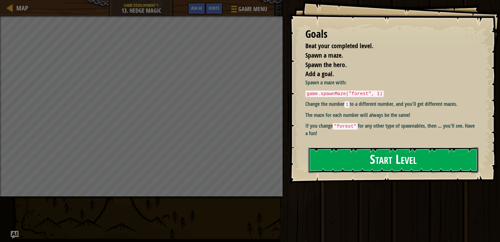
click at [380, 155] on button "Start Level" at bounding box center [393, 160] width 170 height 26
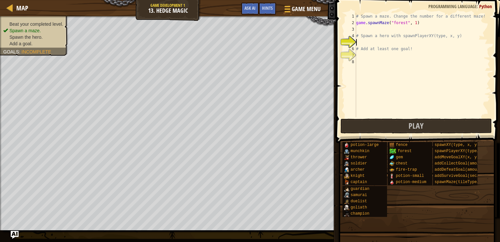
scroll to position [3, 0]
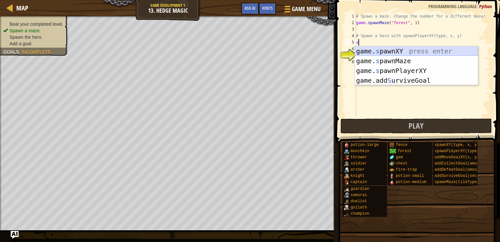
click at [382, 51] on div "game. s pawnXY press enter game. s pawnMaze press enter game. s pawnPlayerXY pr…" at bounding box center [415, 75] width 123 height 59
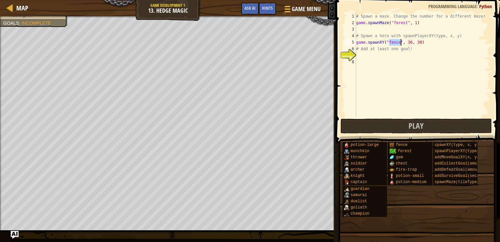
click at [423, 42] on div "# Spawn a maze. Change the number for a different maze! game . spawnMaze ( "for…" at bounding box center [421, 71] width 135 height 117
type textarea "g"
type textarea "s"
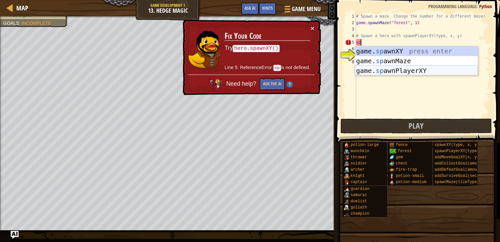
click at [425, 70] on div "game. sp awnXY press enter game. sp awnMaze press enter game. sp awnPlayerXY pr…" at bounding box center [415, 70] width 123 height 49
type textarea "player = game.spawnPlayerXY("captain", 36, 30)"
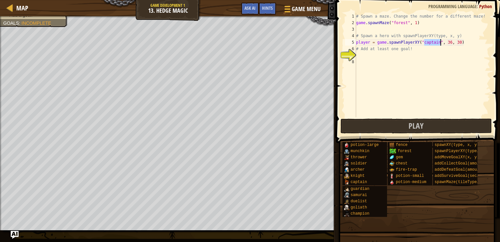
click at [385, 57] on div "# Spawn a maze. Change the number for a different maze! game . spawnMaze ( "for…" at bounding box center [421, 71] width 135 height 117
type textarea "a"
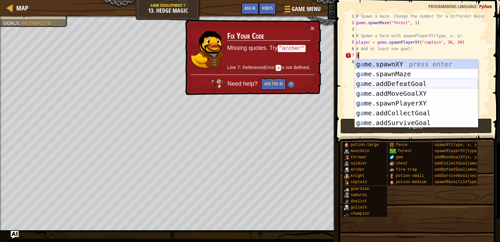
click at [392, 84] on div "g a me.spawnXY press enter g a me.spawnMaze press enter g a me.addDefeatGoal pr…" at bounding box center [415, 103] width 123 height 88
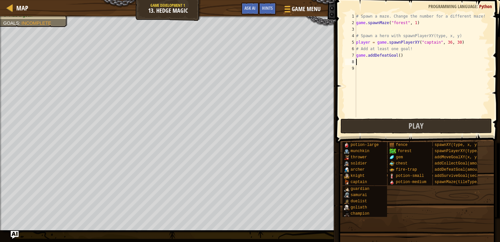
click at [401, 55] on div "# Spawn a maze. Change the number for a different maze! game . spawnMaze ( "for…" at bounding box center [421, 71] width 135 height 117
click at [417, 24] on div "# Spawn a maze. Change the number for a different maze! game . spawnMaze ( "for…" at bounding box center [421, 71] width 135 height 117
type textarea "game.spawnMaze("forest", 3)"
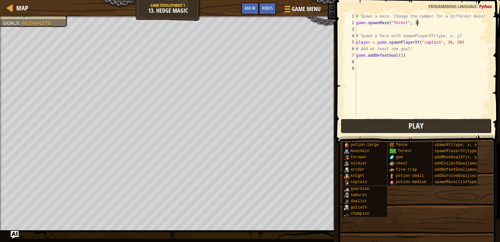
click at [414, 131] on button "Play" at bounding box center [416, 125] width 152 height 15
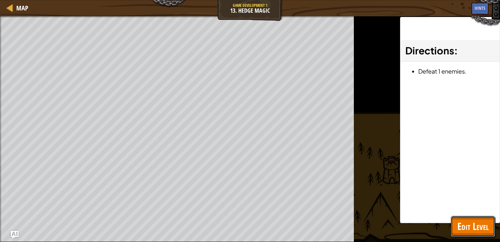
click at [470, 221] on span "Edit Level" at bounding box center [472, 225] width 31 height 13
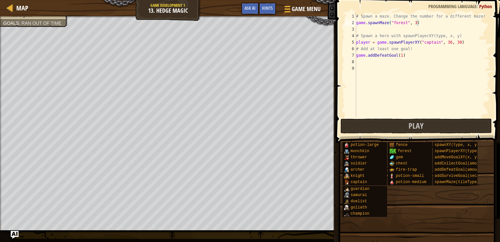
click at [427, 25] on div "# Spawn a maze. Change the number for a different maze! game . spawnMaze ( "for…" at bounding box center [421, 71] width 135 height 117
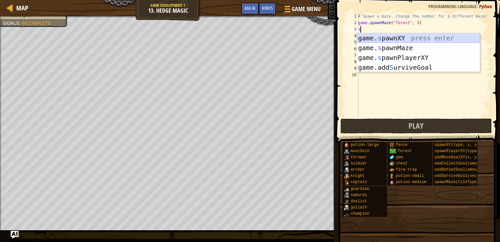
click at [422, 37] on div "game. s pawnXY press enter game. s pawnMaze press enter game. s pawnPlayerXY pr…" at bounding box center [417, 62] width 123 height 59
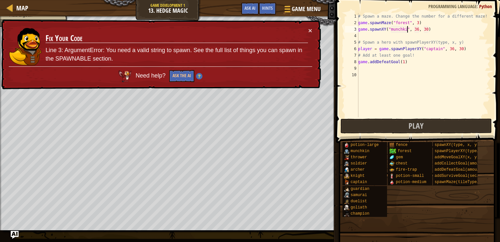
scroll to position [3, 4]
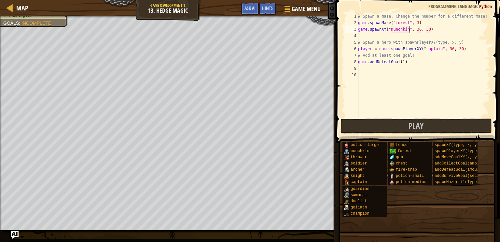
click at [420, 29] on div "# Spawn a maze. Change the number for a different maze! game . spawnMaze ( "for…" at bounding box center [422, 71] width 133 height 117
click at [421, 28] on div "# Spawn a maze. Change the number for a different maze! game . spawnMaze ( "for…" at bounding box center [422, 71] width 133 height 117
type textarea "game.spawnXY("munchkin", 40, 30)"
click at [407, 124] on button "Play" at bounding box center [416, 125] width 152 height 15
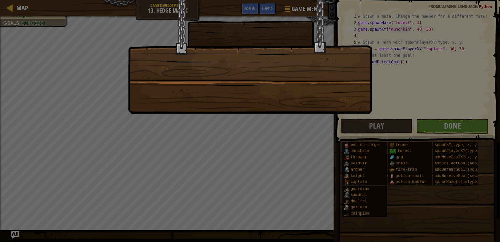
click at [283, 89] on div at bounding box center [250, 57] width 244 height 114
click at [283, 92] on div at bounding box center [250, 57] width 244 height 114
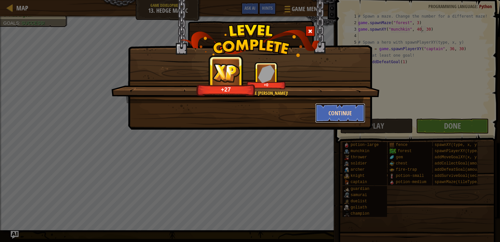
click at [338, 114] on button "Continue" at bounding box center [340, 113] width 50 height 20
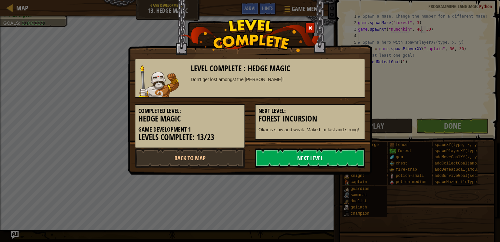
click at [317, 160] on link "Next Level" at bounding box center [310, 158] width 110 height 20
click at [301, 161] on link "Next Level" at bounding box center [310, 158] width 110 height 20
click at [307, 158] on link "Next Level" at bounding box center [310, 158] width 110 height 20
click at [278, 134] on div "Next Level: Forest Incursion Okar is slow and weak. Make him fast and strong!" at bounding box center [310, 121] width 110 height 35
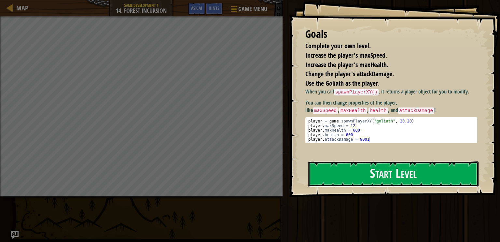
click at [348, 175] on button "Start Level" at bounding box center [393, 174] width 170 height 26
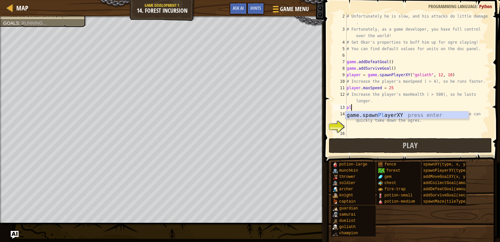
scroll to position [3, 0]
type textarea "p"
type textarea "player.maxHealth = 500"
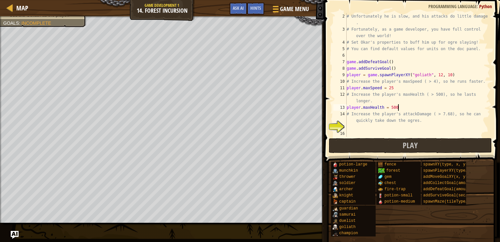
click at [359, 128] on div "# Unfortunately he is slow, and his attacks do little damage . # Fortunately, a…" at bounding box center [417, 84] width 145 height 143
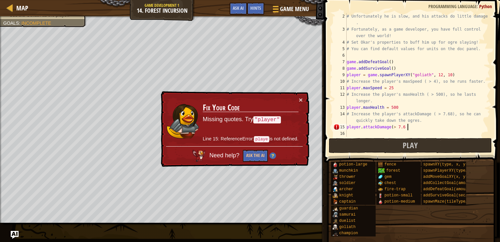
click at [365, 127] on div "# Unfortunately he is slow, and his attacks do little damage . # Fortunately, a…" at bounding box center [417, 84] width 145 height 143
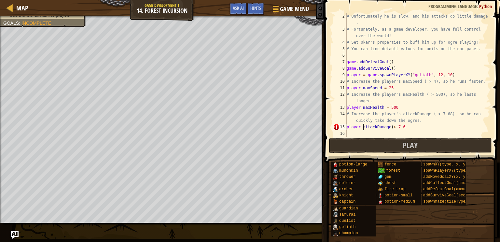
scroll to position [3, 4]
click at [360, 126] on div "# Unfortunately he is slow, and his attacks do little damage . # Fortunately, a…" at bounding box center [417, 84] width 145 height 143
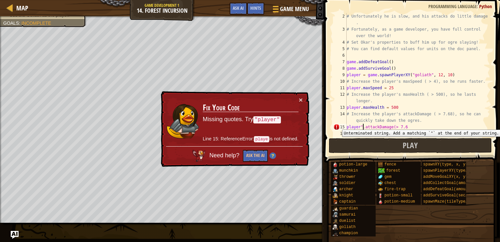
click at [345, 125] on div "15" at bounding box center [339, 127] width 13 height 7
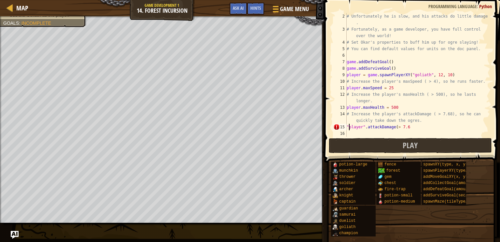
scroll to position [3, 0]
click at [418, 126] on div "# Unfortunately he is slow, and his attacks do little damage . # Fortunately, a…" at bounding box center [417, 84] width 145 height 143
click at [365, 126] on div "# Unfortunately he is slow, and his attacks do little damage . # Fortunately, a…" at bounding box center [417, 84] width 145 height 143
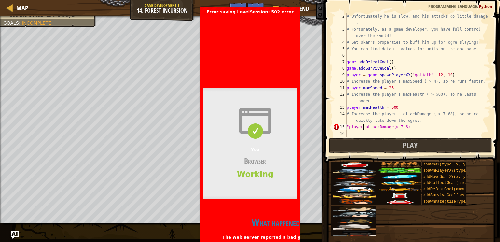
click at [348, 125] on div "# Unfortunately he is slow, and his attacks do little damage . # Fortunately, a…" at bounding box center [417, 84] width 145 height 143
click at [437, 130] on div "# Unfortunately he is slow, and his attacks do little damage . # Fortunately, a…" at bounding box center [417, 84] width 145 height 143
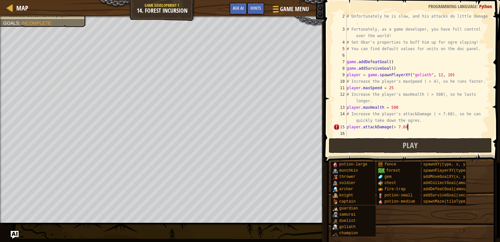
click at [393, 127] on div "# Unfortunately he is slow, and his attacks do little damage . # Fortunately, a…" at bounding box center [417, 84] width 145 height 143
click at [404, 147] on span "Play" at bounding box center [409, 145] width 15 height 10
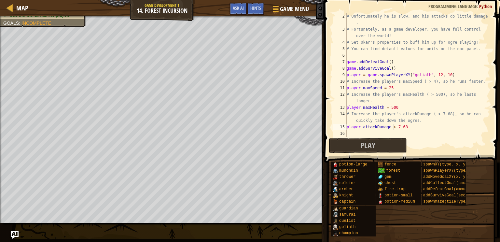
click at [400, 108] on div "# Unfortunately he is slow, and his attacks do little damage . # Fortunately, a…" at bounding box center [417, 84] width 145 height 143
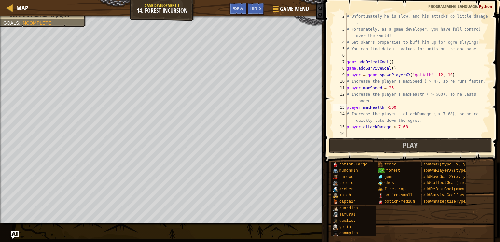
scroll to position [3, 4]
click at [397, 144] on button "Play" at bounding box center [409, 145] width 163 height 15
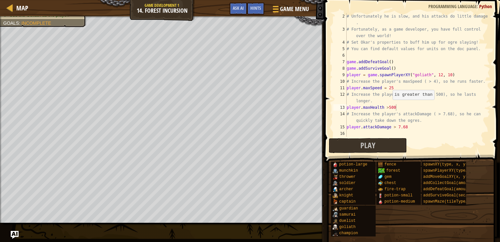
click at [389, 107] on div "# Unfortunately he is slow, and his attacks do little damage . # Fortunately, a…" at bounding box center [417, 84] width 145 height 143
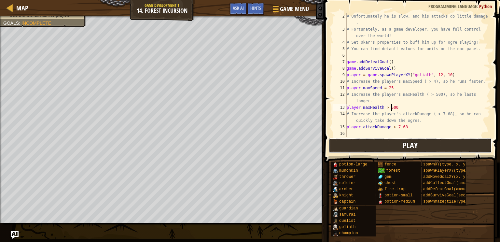
click at [364, 149] on button "Play" at bounding box center [409, 145] width 163 height 15
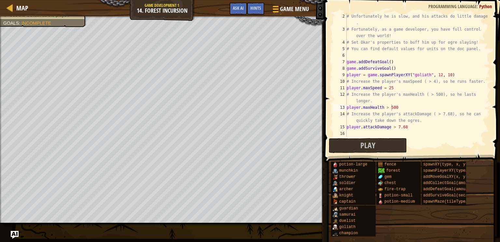
click at [403, 108] on div "# Unfortunately he is slow, and his attacks do little damage . # Fortunately, a…" at bounding box center [417, 84] width 145 height 143
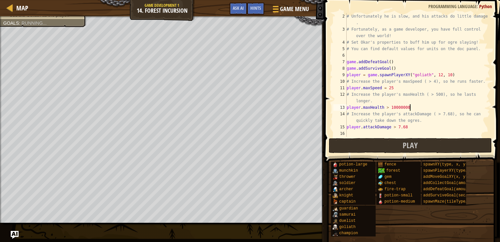
scroll to position [3, 5]
click at [400, 141] on button "Play" at bounding box center [409, 145] width 163 height 15
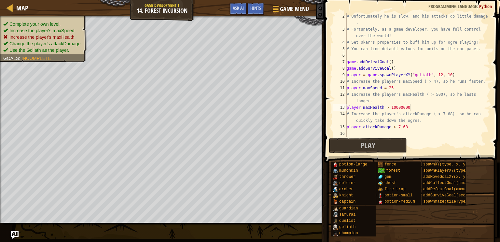
click at [38, 37] on span "Increase the player's maxHealth." at bounding box center [42, 36] width 66 height 5
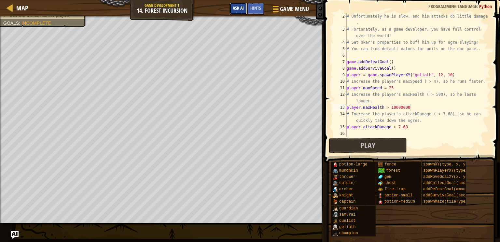
click at [241, 7] on span "Ask AI" at bounding box center [238, 8] width 11 height 6
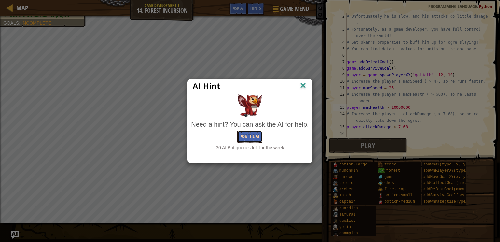
click at [245, 137] on button "Ask the AI" at bounding box center [249, 136] width 25 height 12
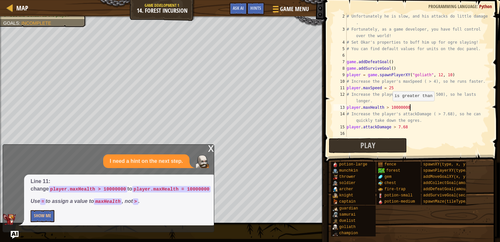
click at [389, 107] on div "# Unfortunately he is slow, and his attacks do little damage . # Fortunately, a…" at bounding box center [417, 84] width 145 height 143
type textarea "player.maxHealth = 10000000"
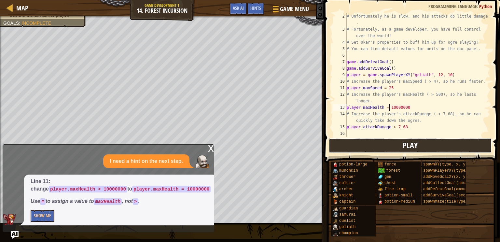
click at [398, 145] on button "Play" at bounding box center [409, 145] width 163 height 15
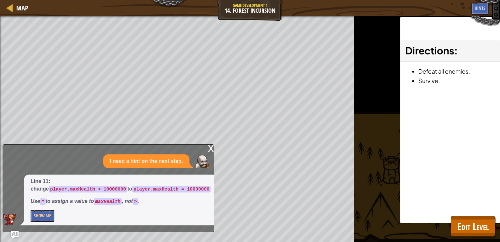
click at [211, 147] on div "x" at bounding box center [211, 147] width 6 height 7
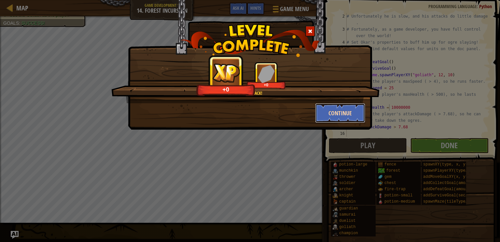
click at [333, 111] on button "Continue" at bounding box center [340, 113] width 50 height 20
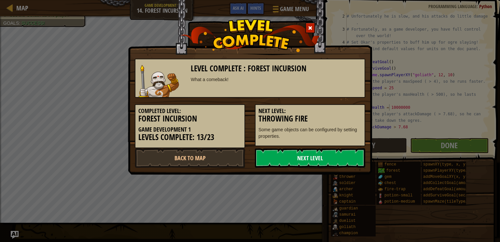
click at [300, 155] on link "Next Level" at bounding box center [310, 158] width 110 height 20
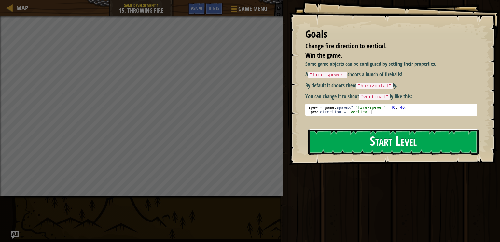
click at [345, 143] on button "Start Level" at bounding box center [393, 142] width 170 height 26
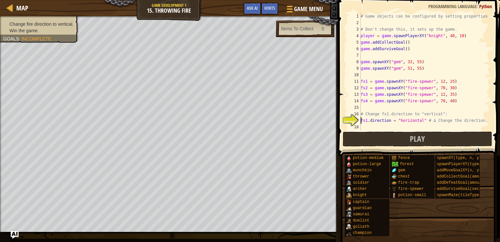
scroll to position [39, 0]
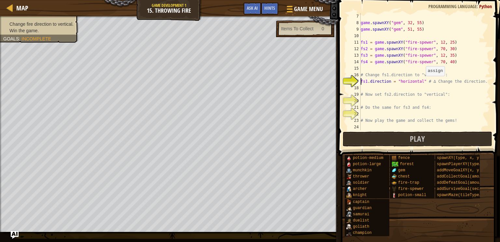
click at [422, 82] on div "game . spawnXY ( "gem" , 32 , 55 ) game . spawnXY ( "gem" , 51 , 55 ) fs1 = gam…" at bounding box center [424, 78] width 131 height 130
click at [424, 83] on div "game . spawnXY ( "gem" , 32 , 55 ) game . spawnXY ( "gem" , 51 , 55 ) fs1 = gam…" at bounding box center [424, 78] width 131 height 130
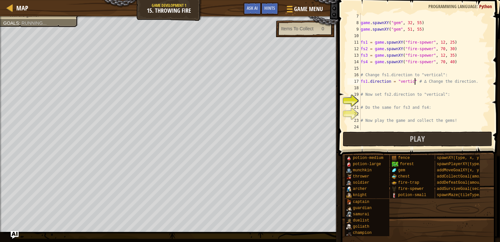
scroll to position [3, 4]
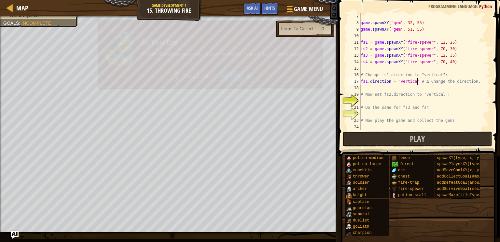
type textarea "fs1.direction = "vertical" # ∆ Change the direction."
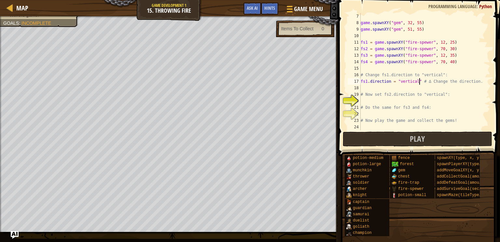
click at [373, 100] on div "game . spawnXY ( "gem" , 32 , 55 ) game . spawnXY ( "gem" , 51 , 55 ) fs1 = gam…" at bounding box center [424, 78] width 131 height 130
type textarea "fs2.direction = "vertical""
click at [371, 115] on div "game . spawnXY ( "gem" , 32 , 55 ) game . spawnXY ( "gem" , 51 , 55 ) fs1 = gam…" at bounding box center [424, 78] width 131 height 130
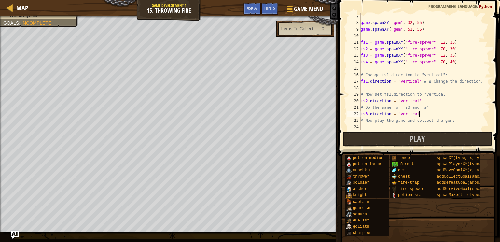
scroll to position [3, 4]
type textarea "fs3.direction = "vertical""
click at [377, 137] on button "Play" at bounding box center [416, 138] width 149 height 15
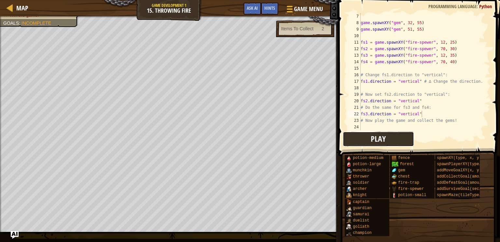
click at [365, 146] on button "Play" at bounding box center [377, 138] width 71 height 15
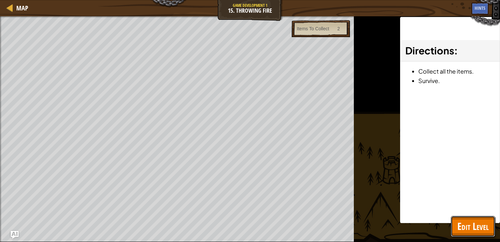
click at [471, 225] on span "Edit Level" at bounding box center [472, 225] width 31 height 13
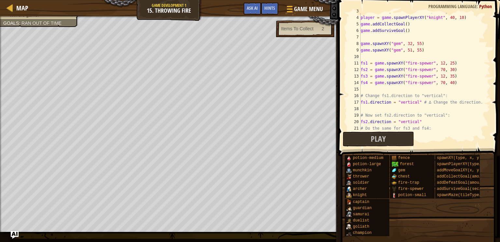
scroll to position [28, 0]
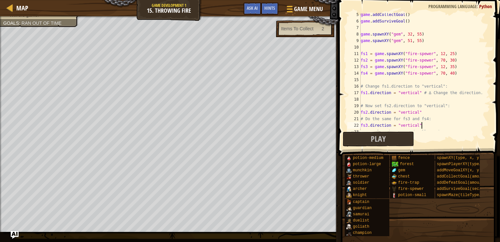
click at [441, 126] on div "game . addCollectGoal ( ) game . addSurviveGoal ( ) game . spawnXY ( "gem" , 32…" at bounding box center [424, 76] width 131 height 130
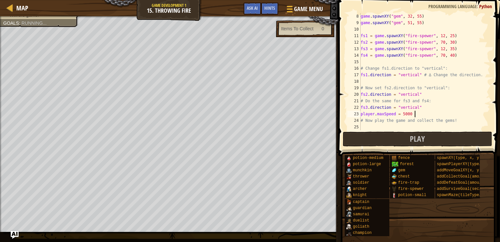
scroll to position [3, 4]
click at [413, 136] on span "Play" at bounding box center [416, 138] width 15 height 10
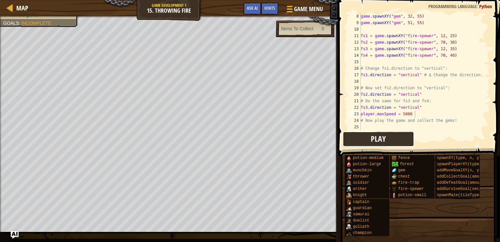
click at [382, 142] on span "Play" at bounding box center [377, 138] width 15 height 10
click at [415, 116] on div "game . spawnXY ( "gem" , 32 , 55 ) game . spawnXY ( "gem" , 51 , 55 ) fs1 = gam…" at bounding box center [424, 78] width 131 height 130
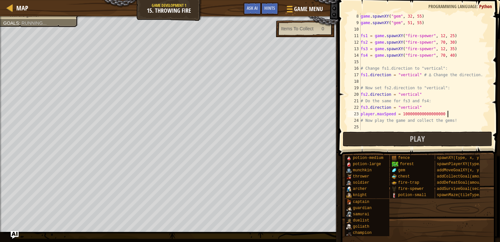
type textarea "player. maxSpeed = 1000000000000000000"
